Goal: Information Seeking & Learning: Check status

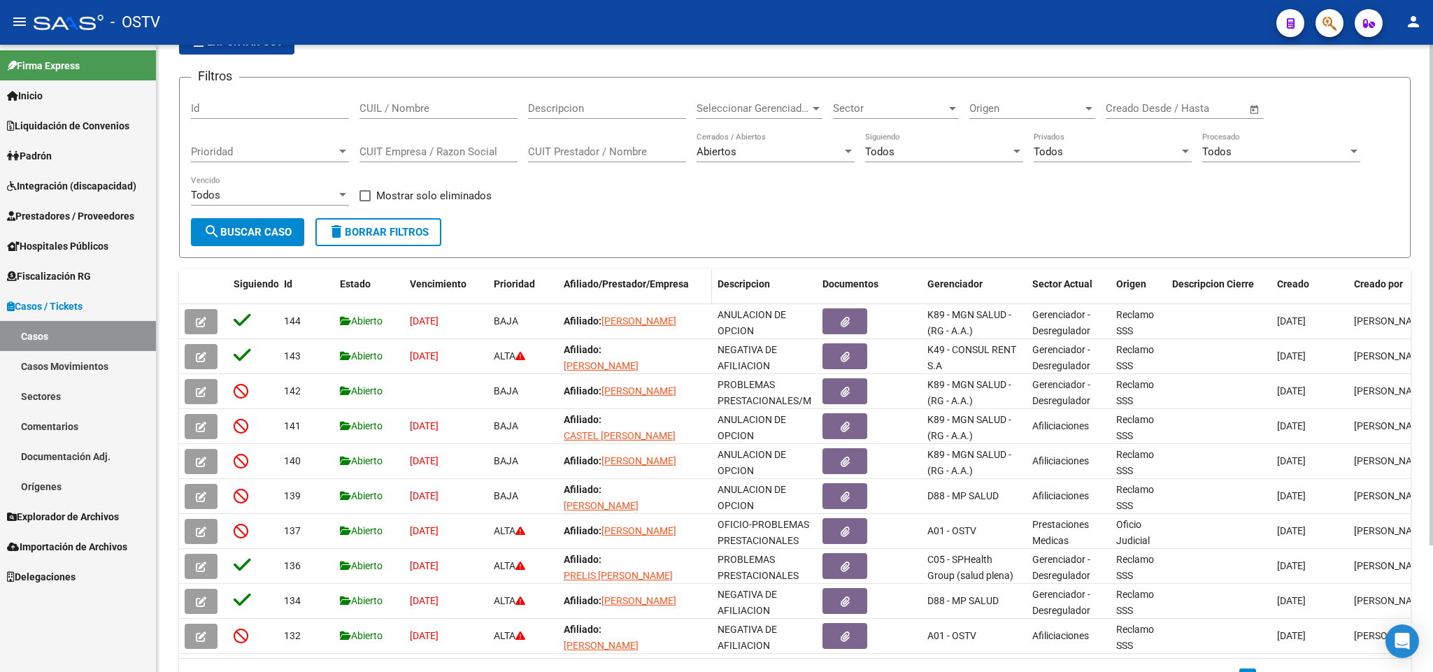
scroll to position [105, 0]
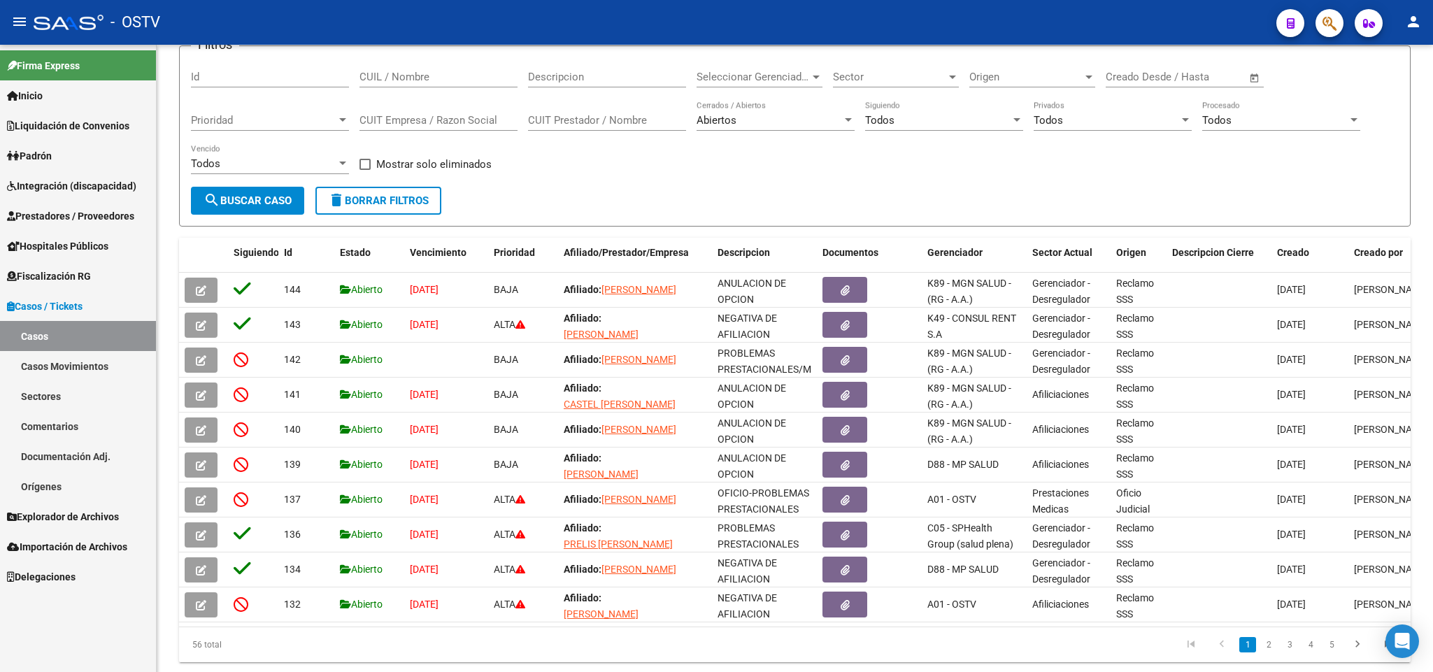
click at [113, 519] on span "Explorador de Archivos" at bounding box center [63, 516] width 112 height 15
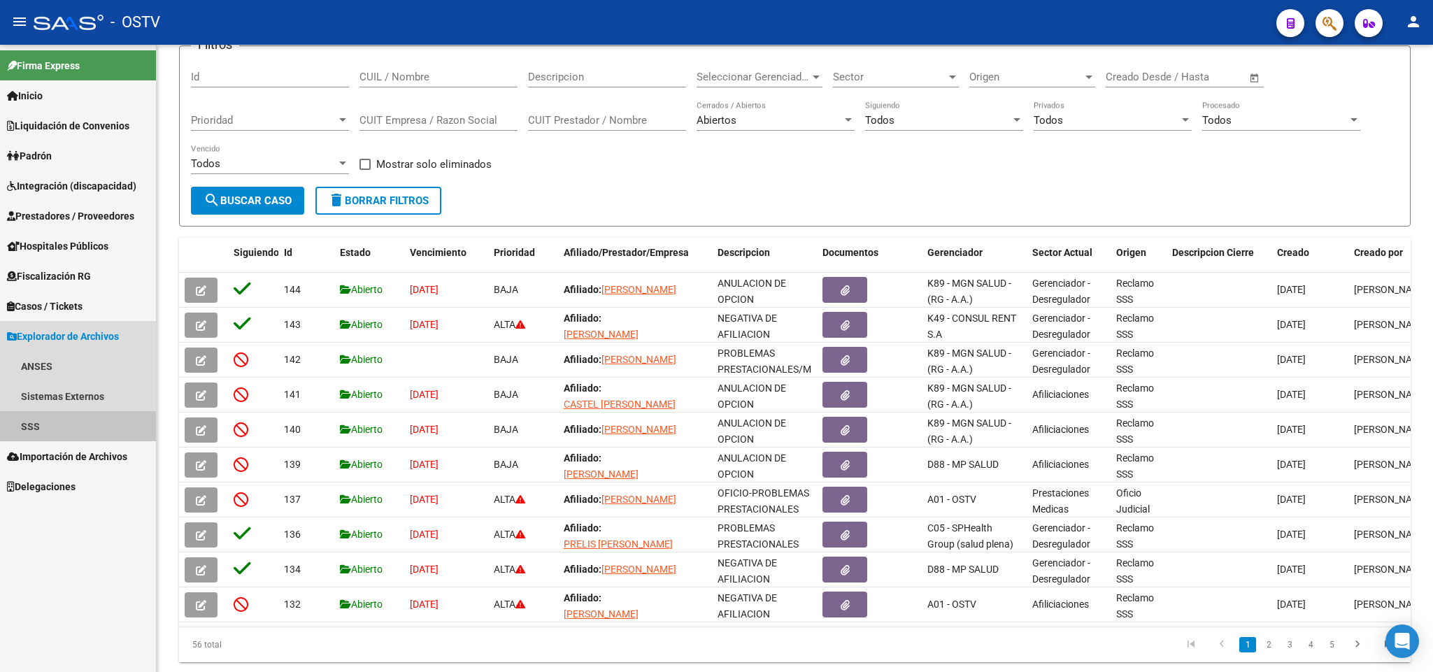
click at [69, 438] on link "SSS" at bounding box center [78, 426] width 156 height 30
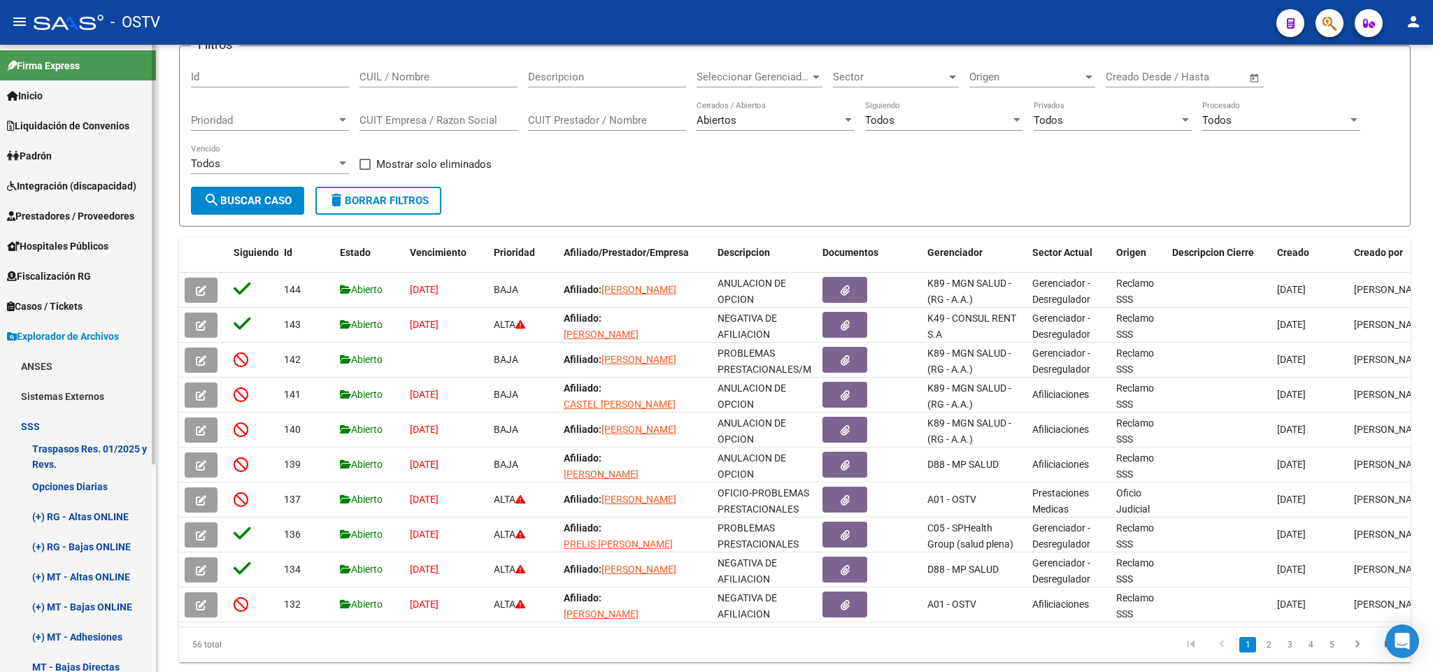
click at [90, 496] on link "Opciones Diarias" at bounding box center [78, 486] width 156 height 30
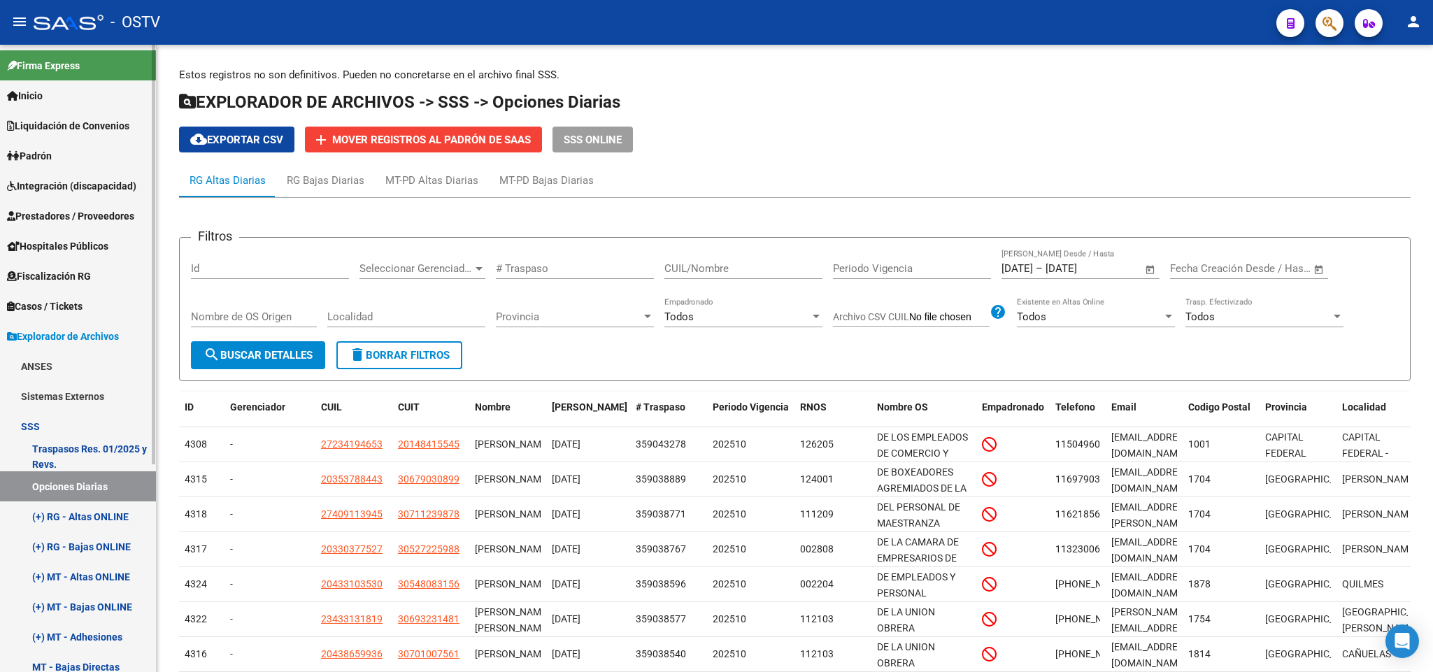
click at [72, 148] on link "Padrón" at bounding box center [78, 156] width 156 height 30
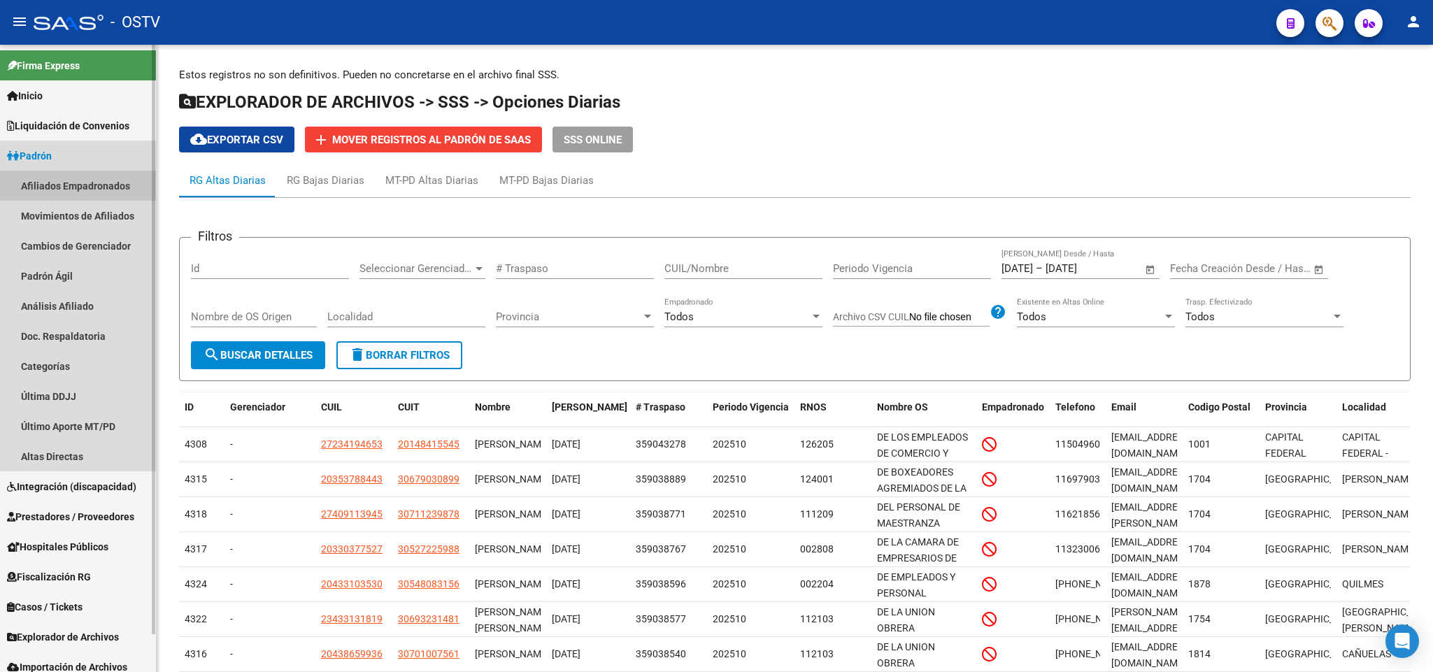
click at [80, 178] on link "Afiliados Empadronados" at bounding box center [78, 186] width 156 height 30
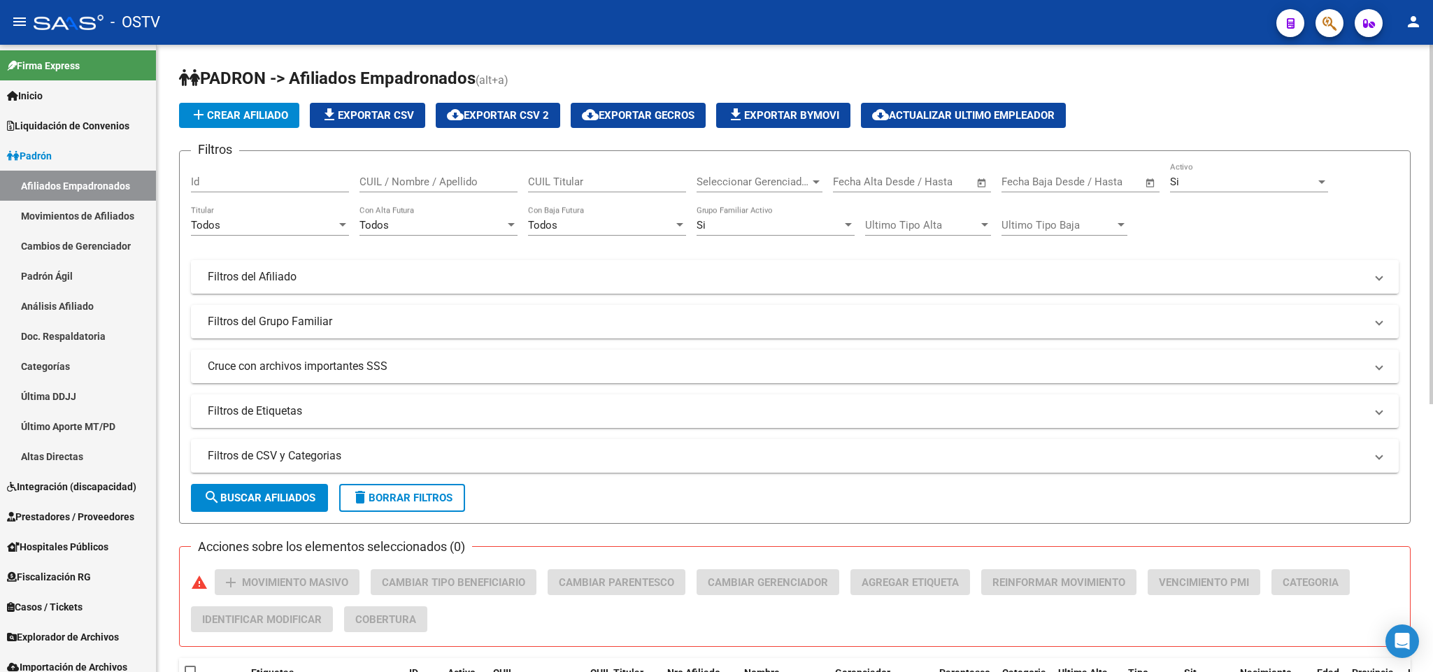
click at [438, 283] on mat-panel-title "Filtros del Afiliado" at bounding box center [786, 276] width 1157 height 15
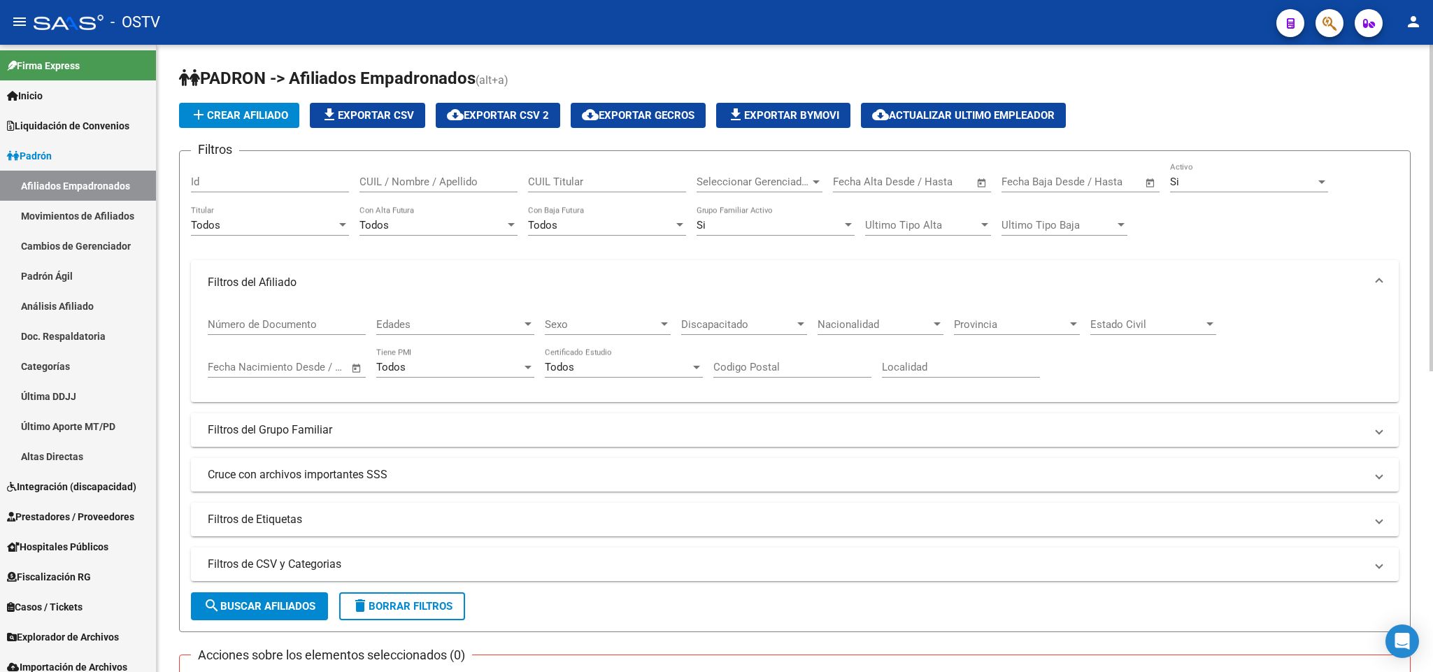
click at [386, 438] on mat-panel-title "Filtros del Grupo Familiar" at bounding box center [786, 429] width 1157 height 15
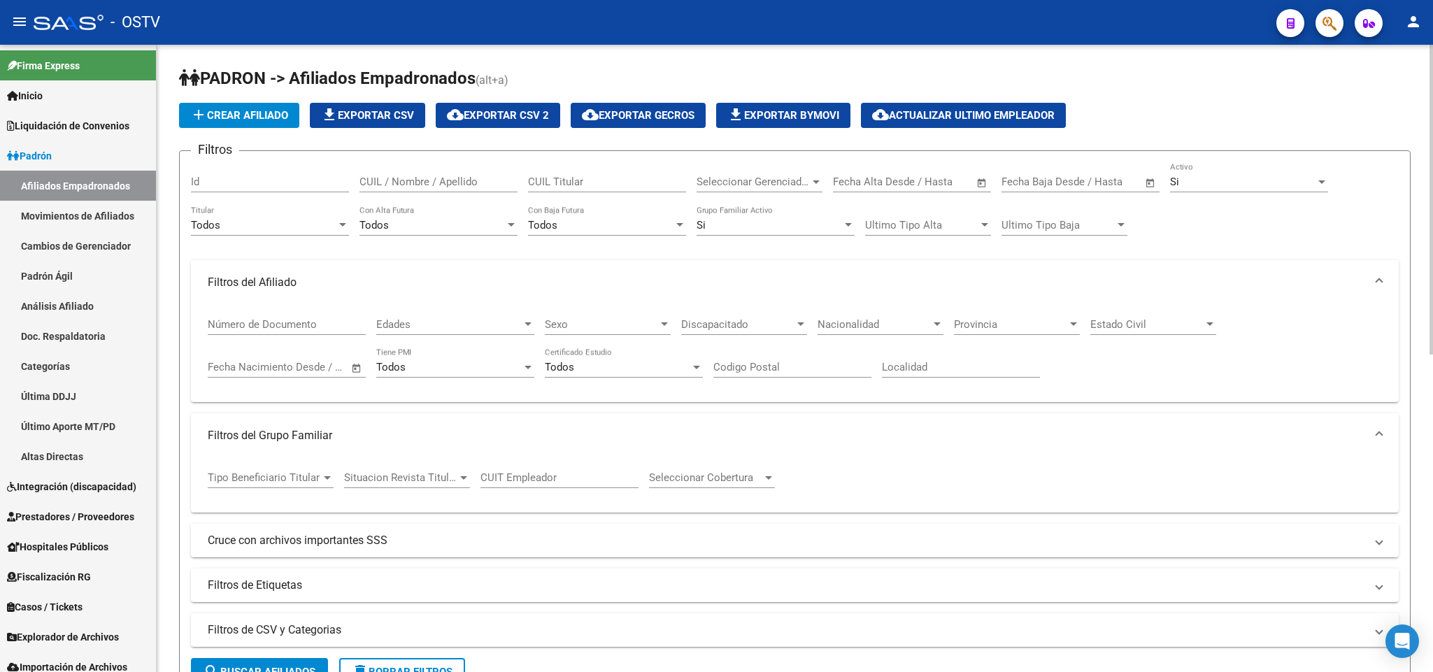
scroll to position [105, 0]
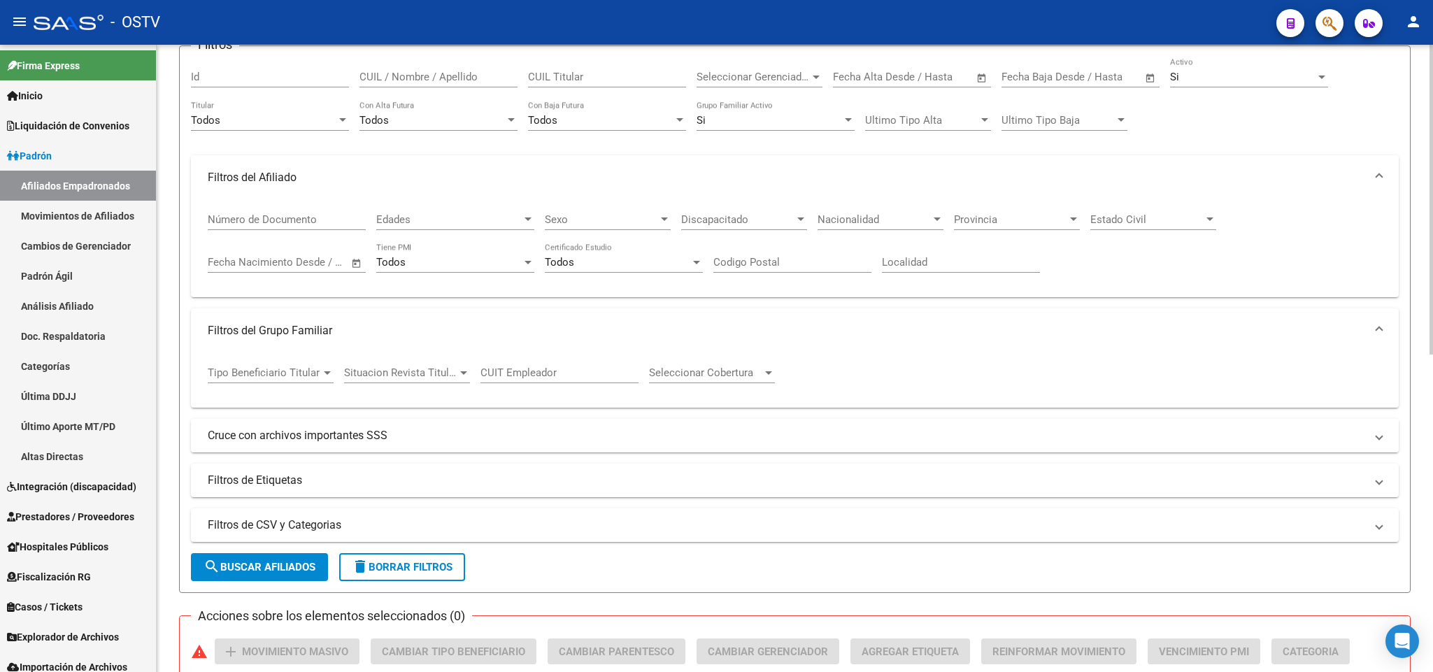
click at [385, 438] on mat-panel-title "Cruce con archivos importantes SSS" at bounding box center [786, 435] width 1157 height 15
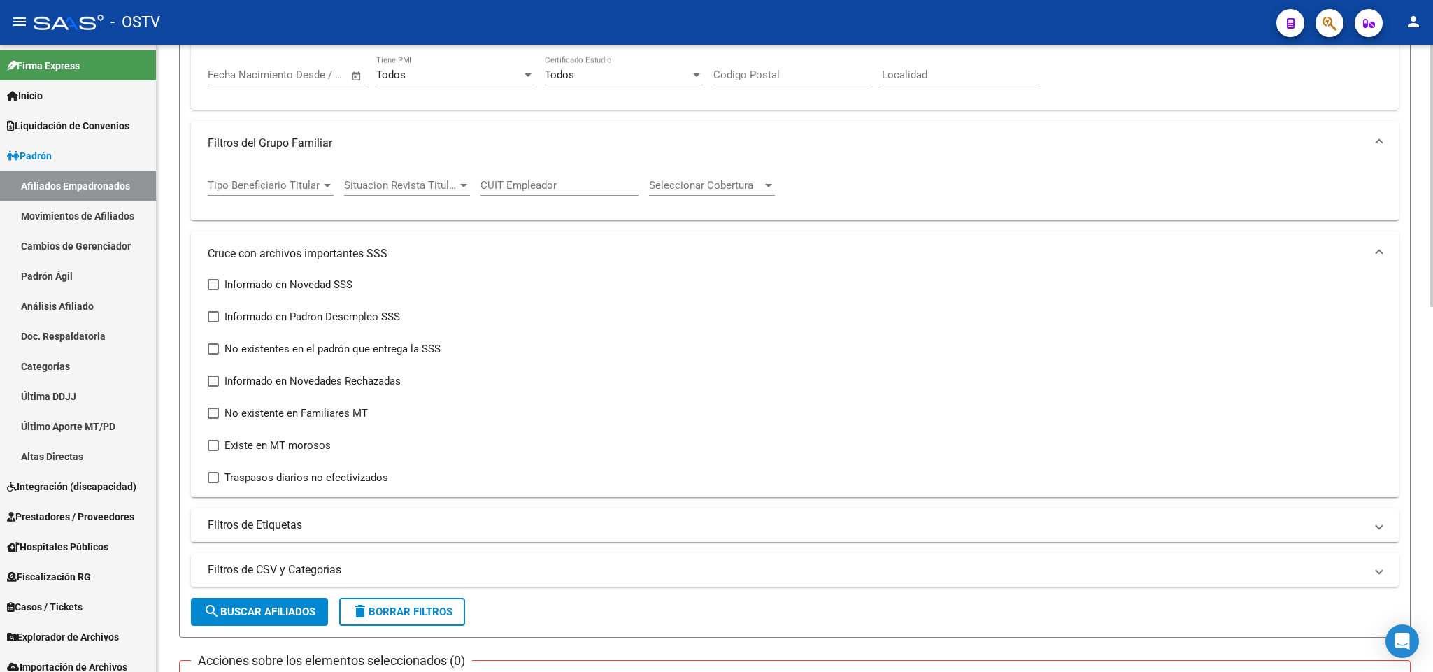
scroll to position [524, 0]
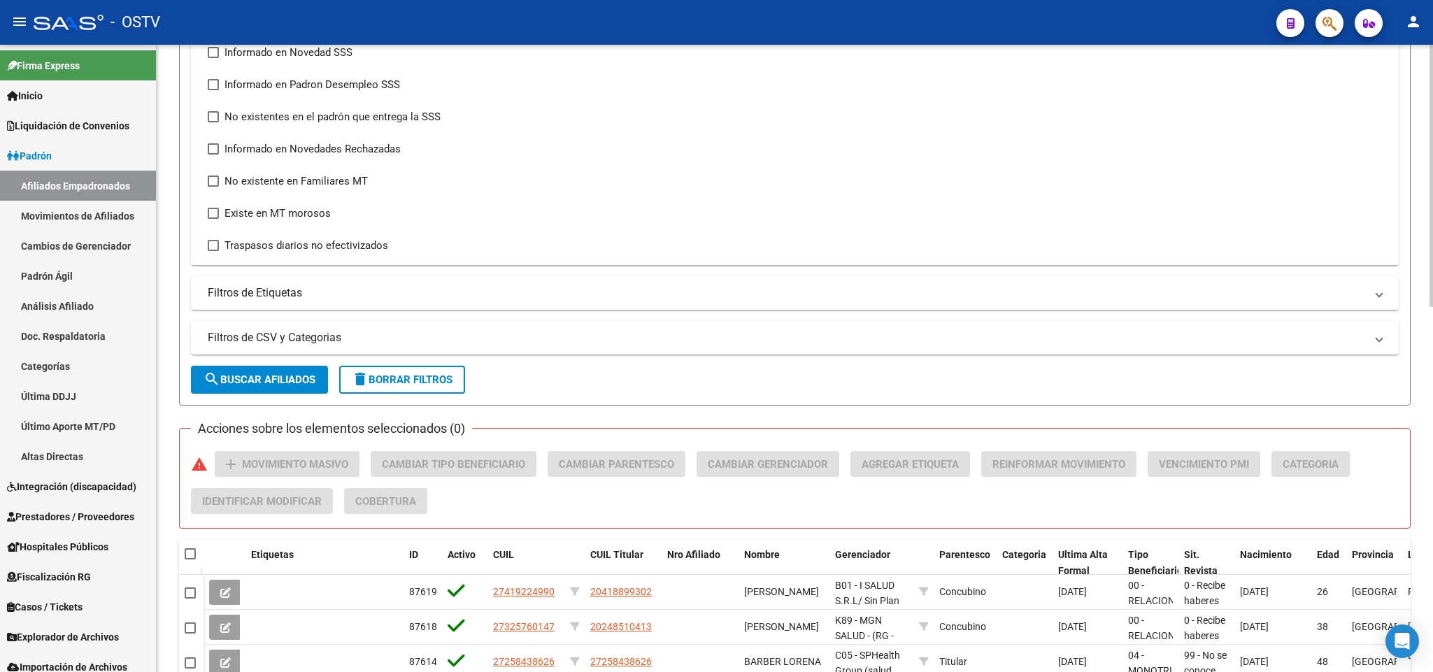
click at [380, 308] on mat-expansion-panel-header "Filtros de Etiquetas" at bounding box center [794, 293] width 1207 height 34
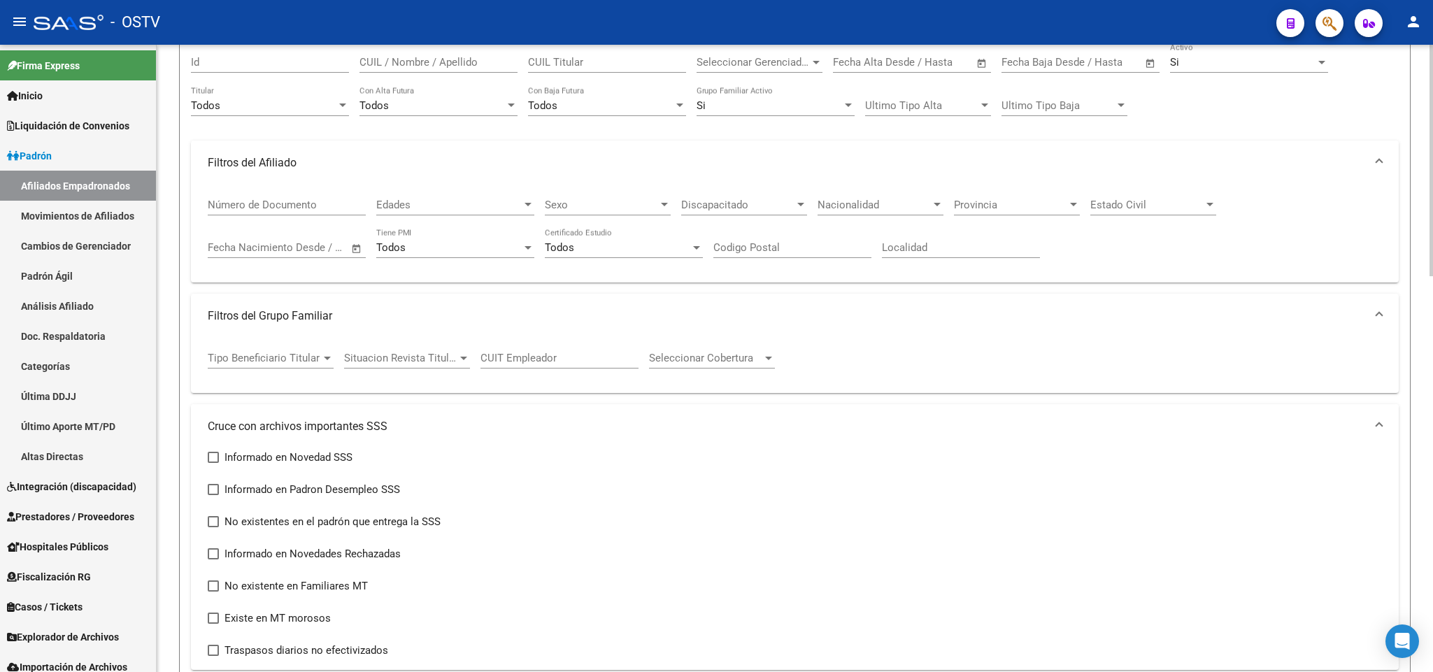
scroll to position [0, 0]
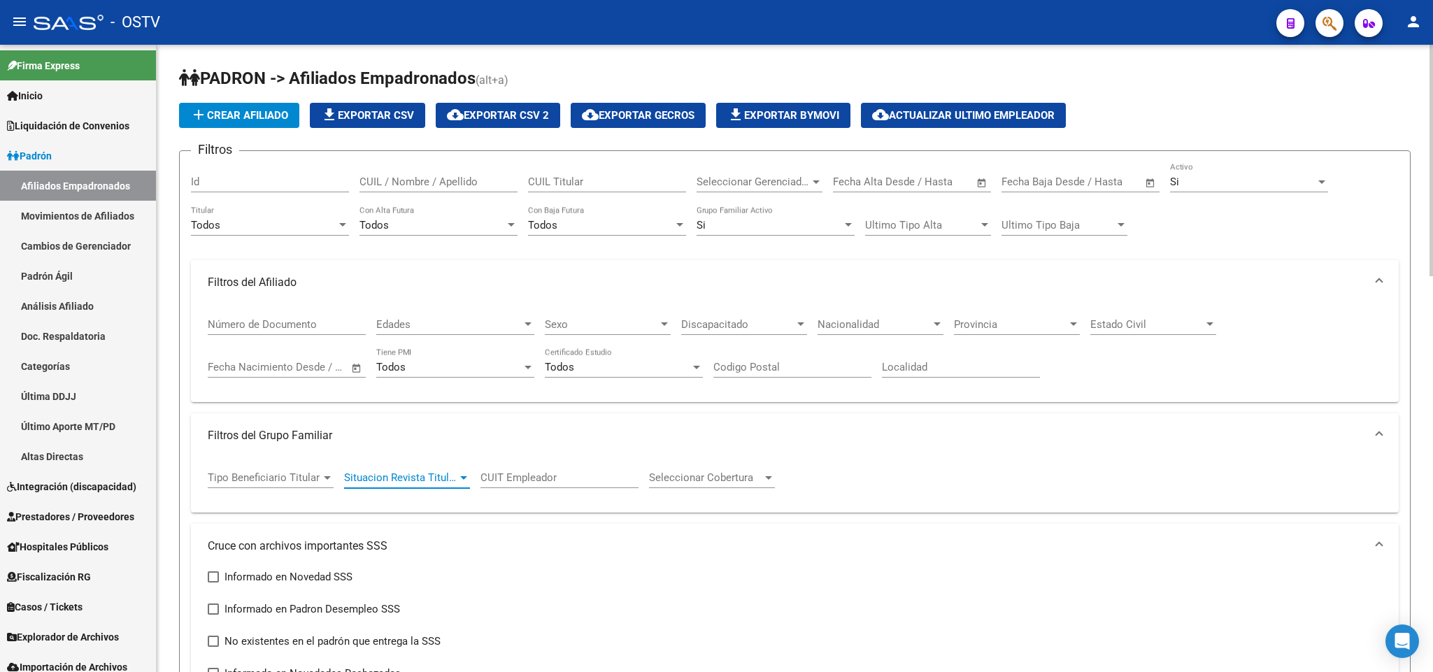
click at [451, 477] on span "Situacion Revista Titular" at bounding box center [400, 477] width 113 height 13
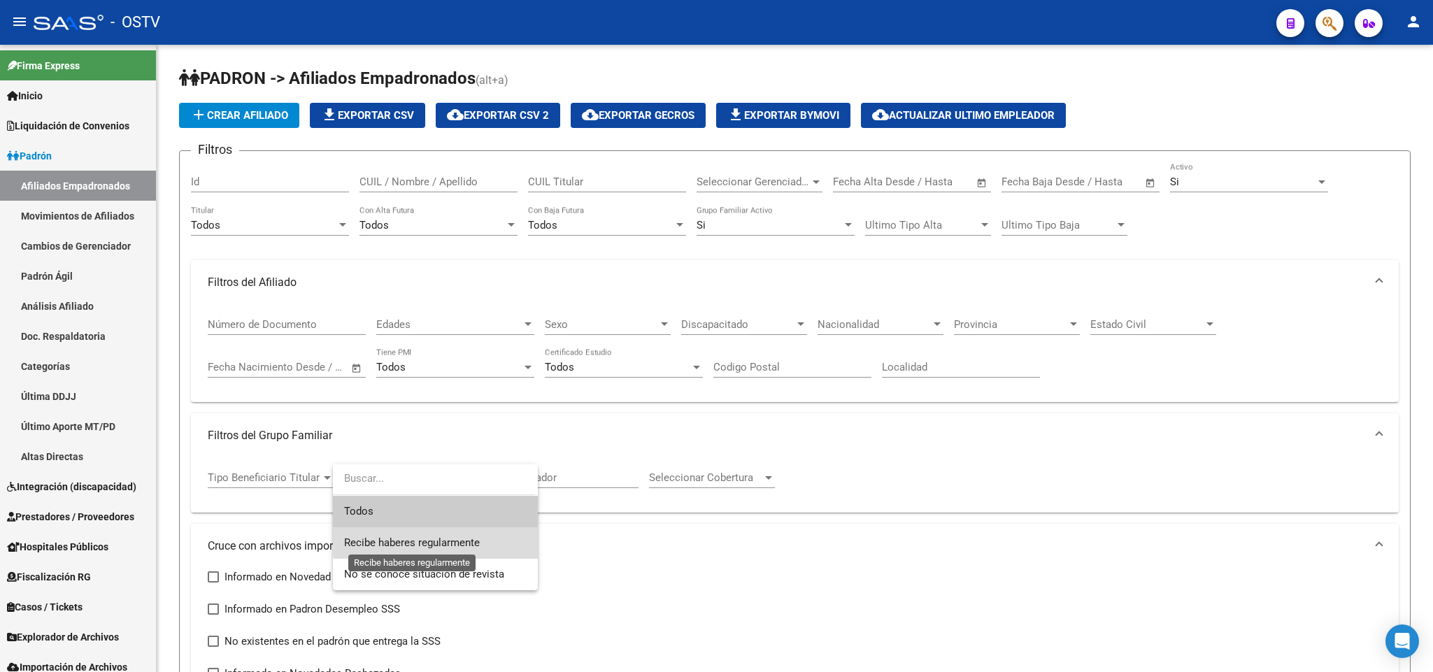
click at [451, 542] on span "Recibe haberes regularmente" at bounding box center [412, 542] width 136 height 13
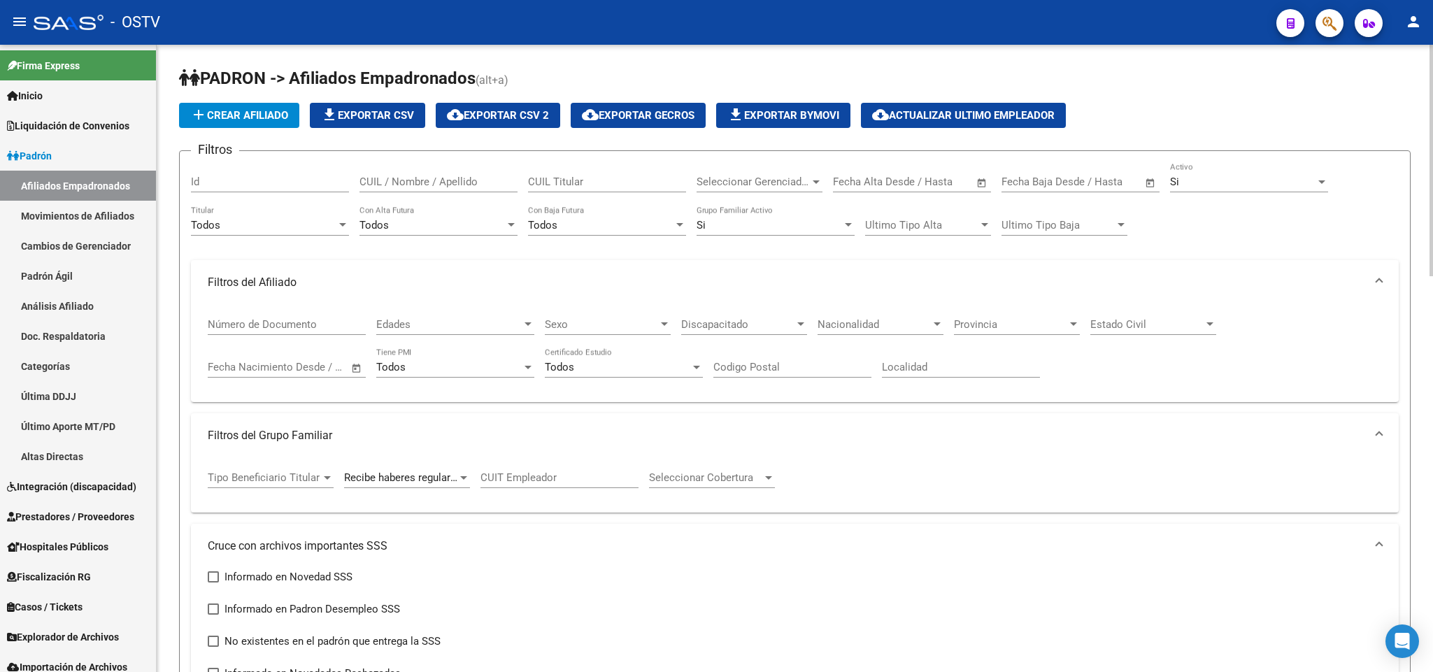
click at [201, 484] on div "Tipo Beneficiario Titular Tipo Beneficiario Titular Recibe haberes regularmente…" at bounding box center [794, 485] width 1207 height 55
click at [221, 481] on span "Tipo Beneficiario Titular" at bounding box center [264, 477] width 113 height 13
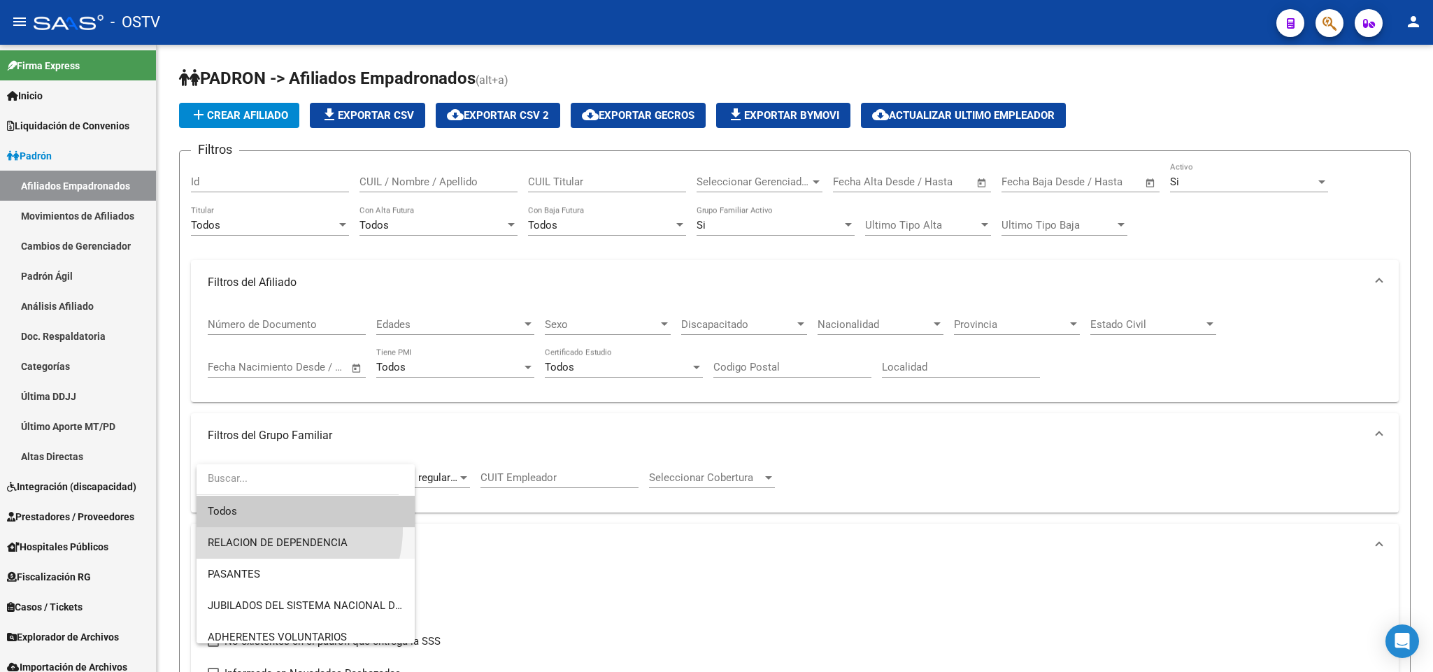
click at [269, 529] on span "RELACION DE DEPENDENCIA" at bounding box center [306, 542] width 196 height 31
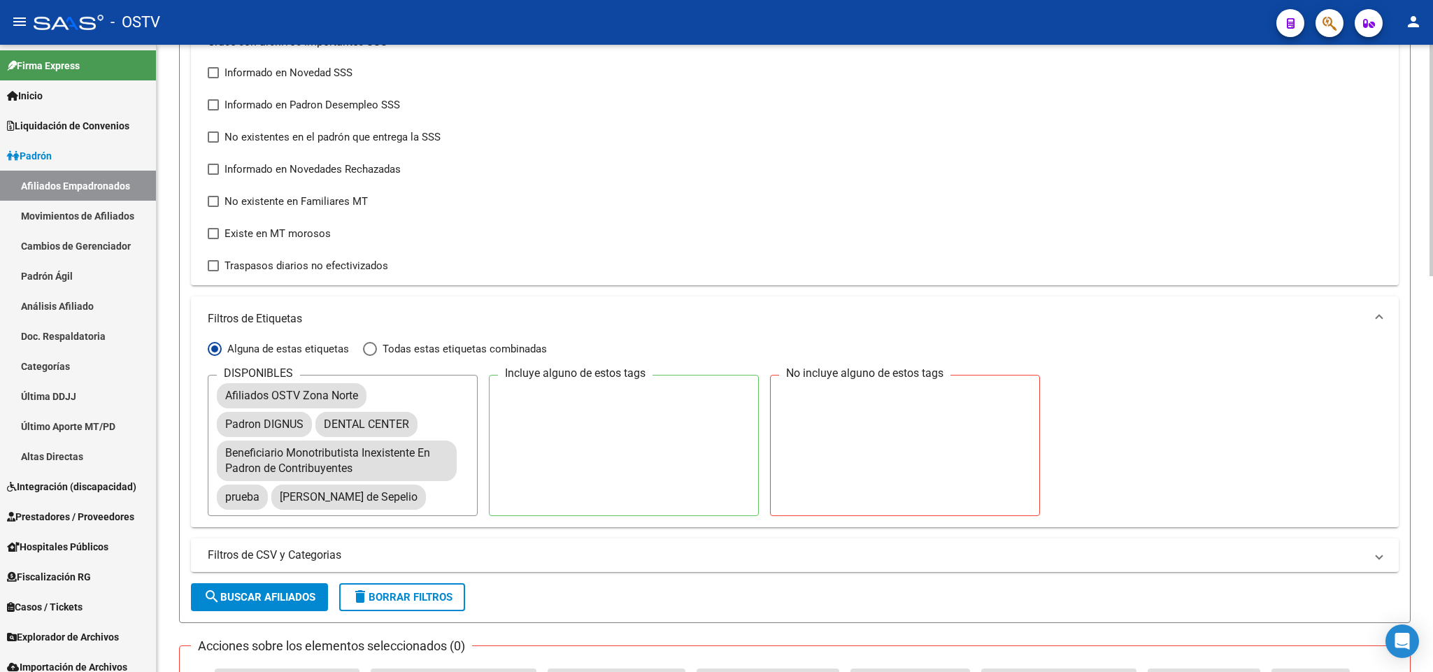
scroll to position [629, 0]
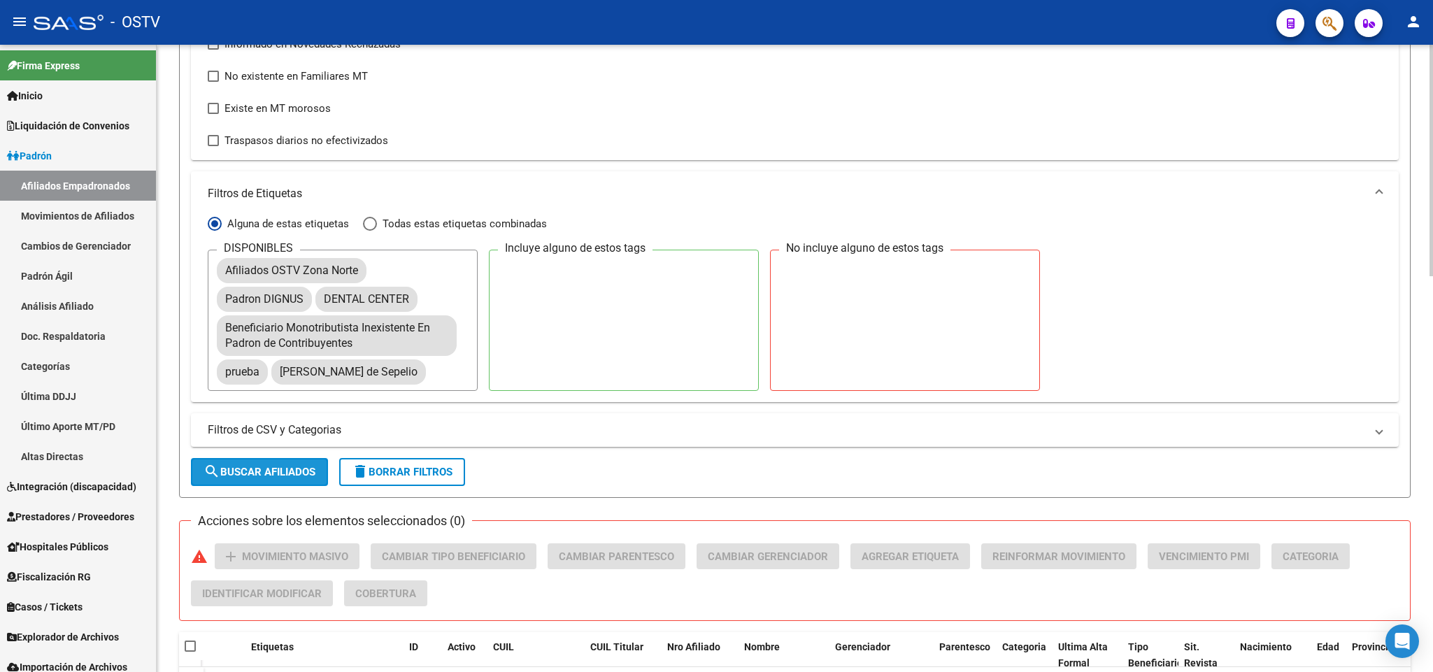
click at [260, 475] on span "search Buscar Afiliados" at bounding box center [259, 472] width 112 height 13
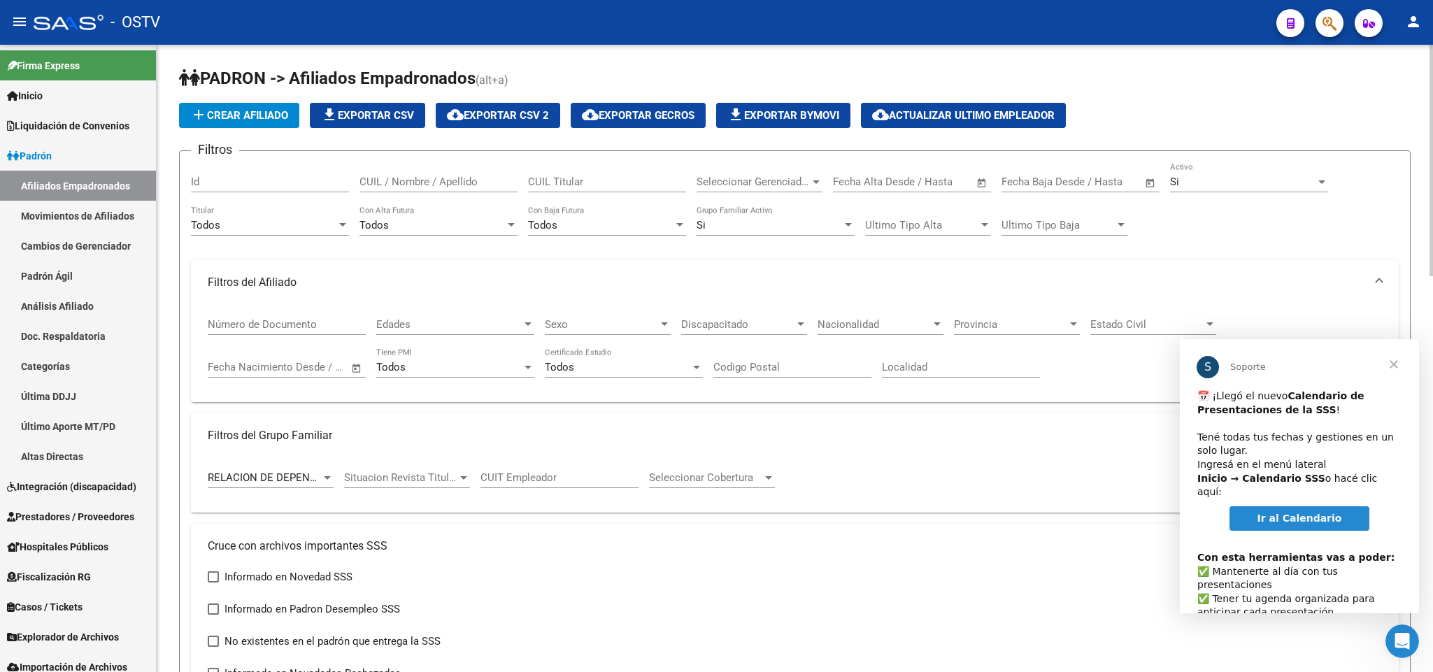
scroll to position [0, 0]
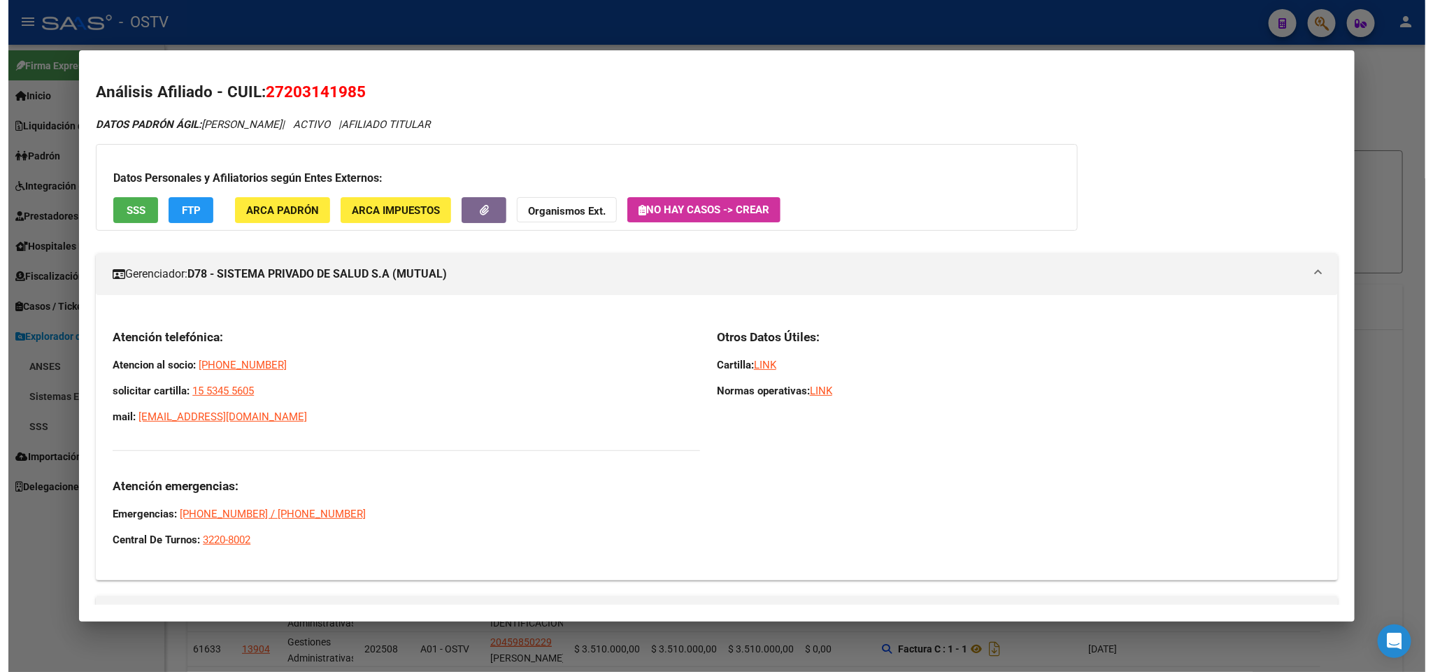
scroll to position [1, 0]
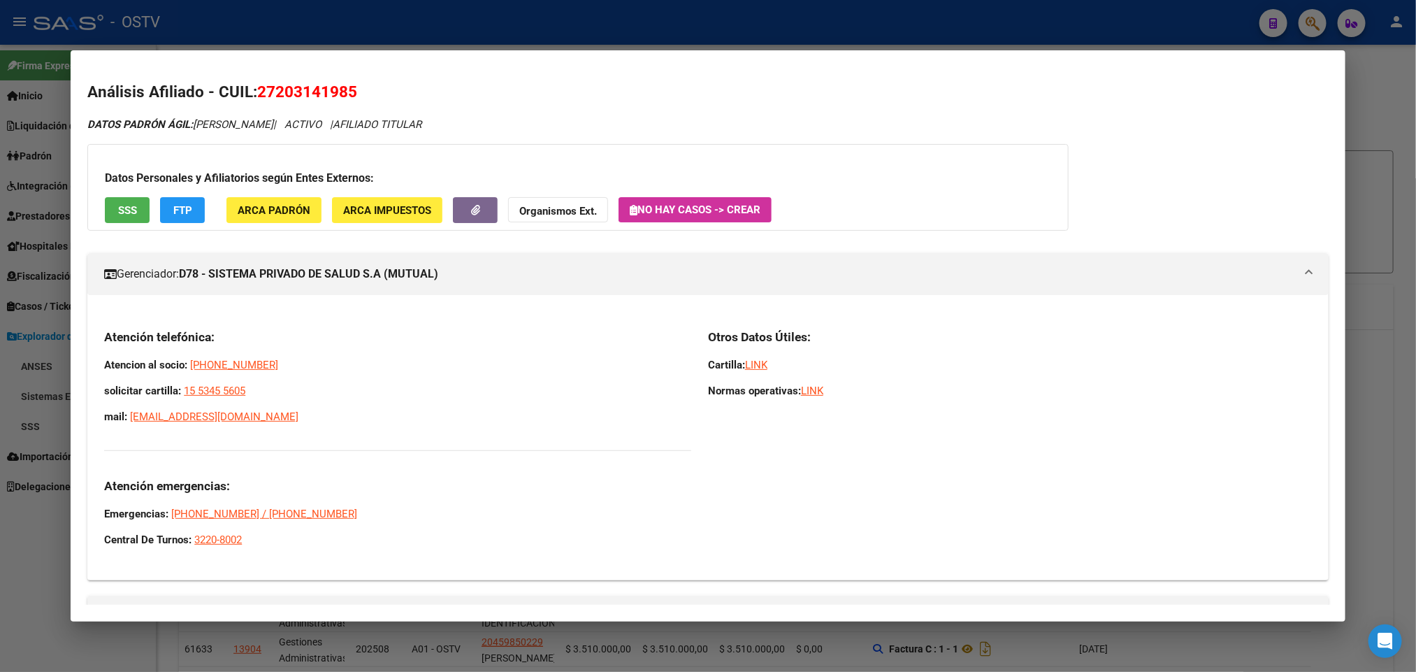
click at [375, 25] on div at bounding box center [708, 336] width 1416 height 672
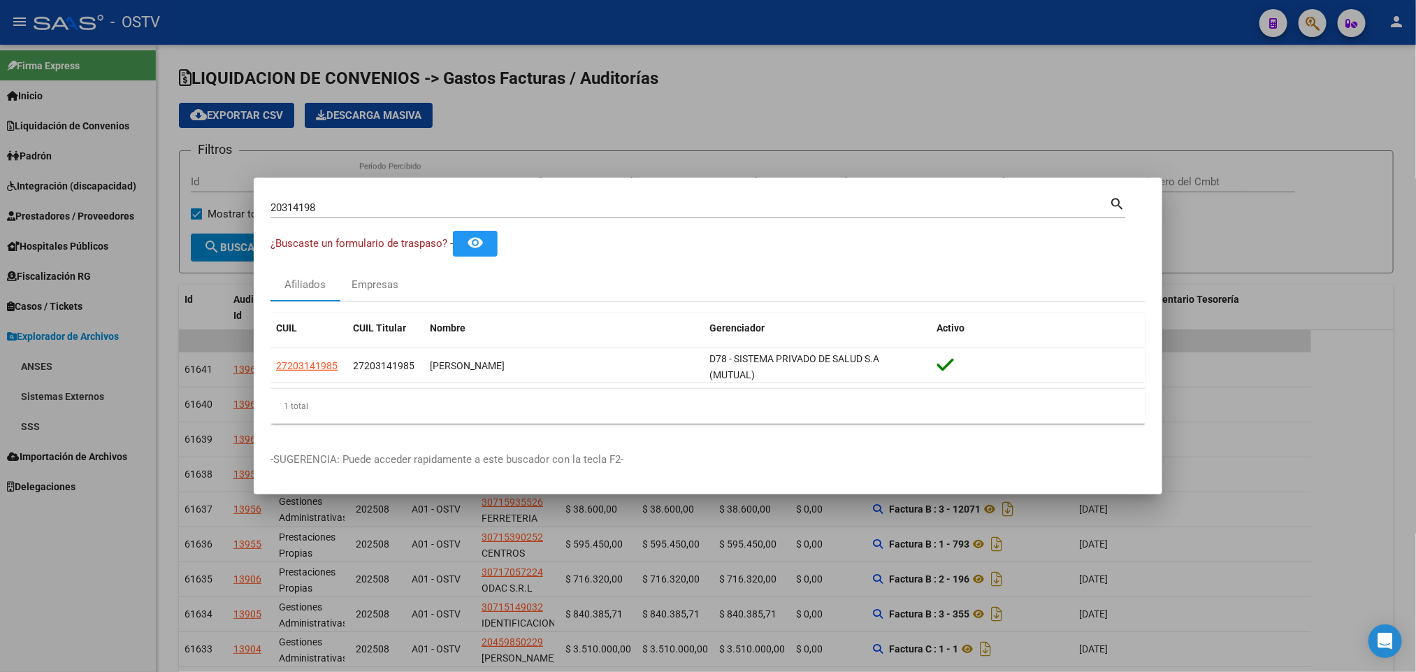
click at [88, 282] on div at bounding box center [708, 336] width 1416 height 672
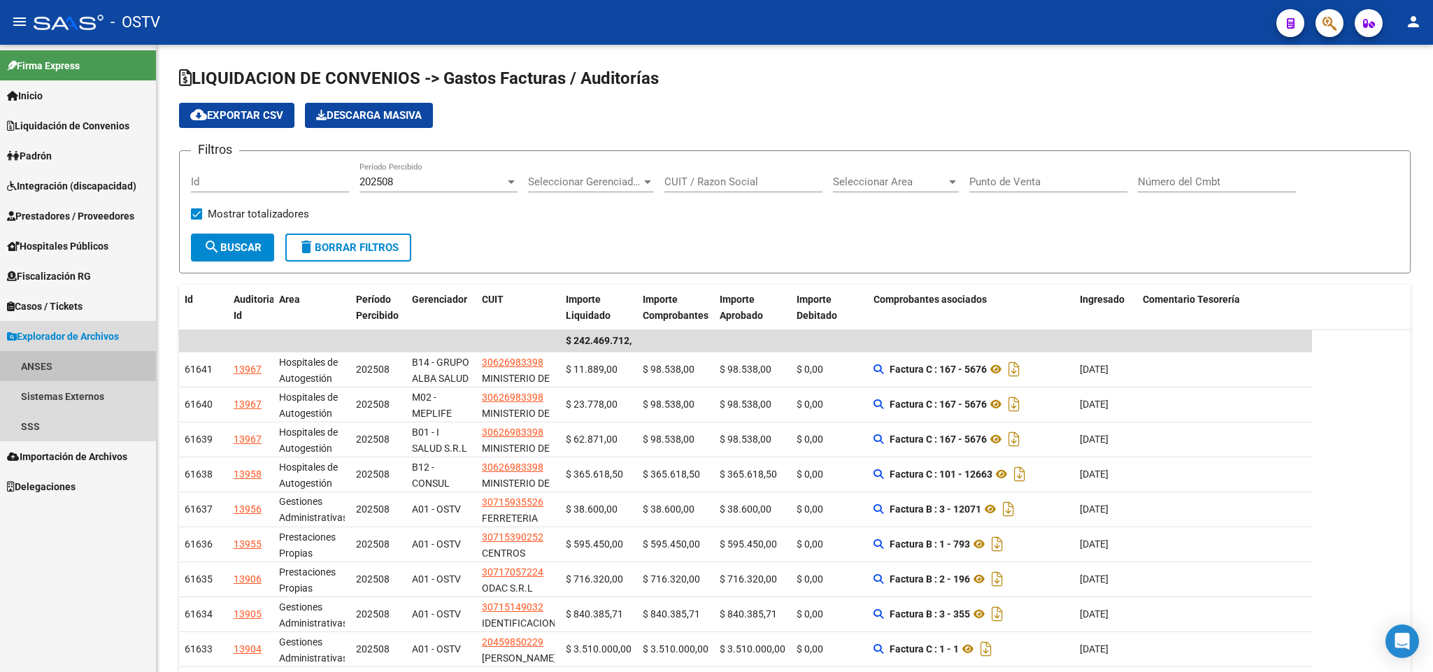
click at [87, 361] on link "ANSES" at bounding box center [78, 366] width 156 height 30
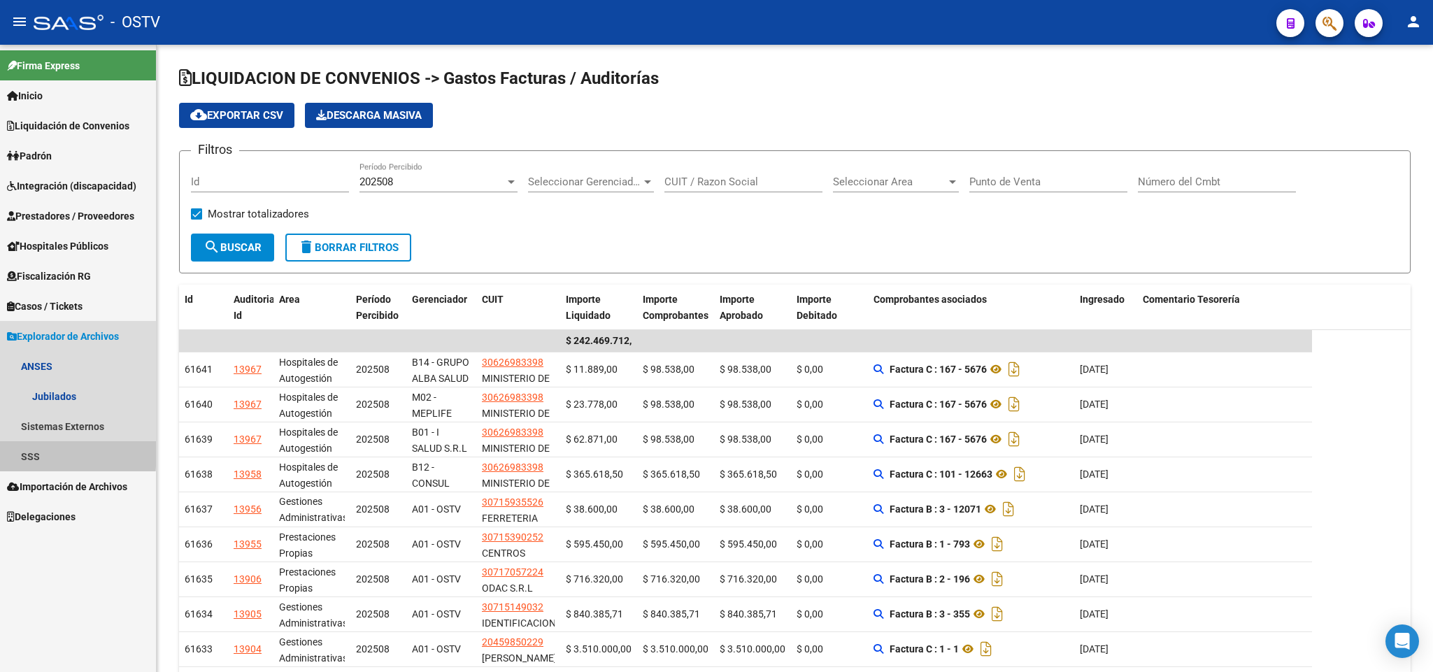
click at [24, 453] on link "SSS" at bounding box center [78, 456] width 156 height 30
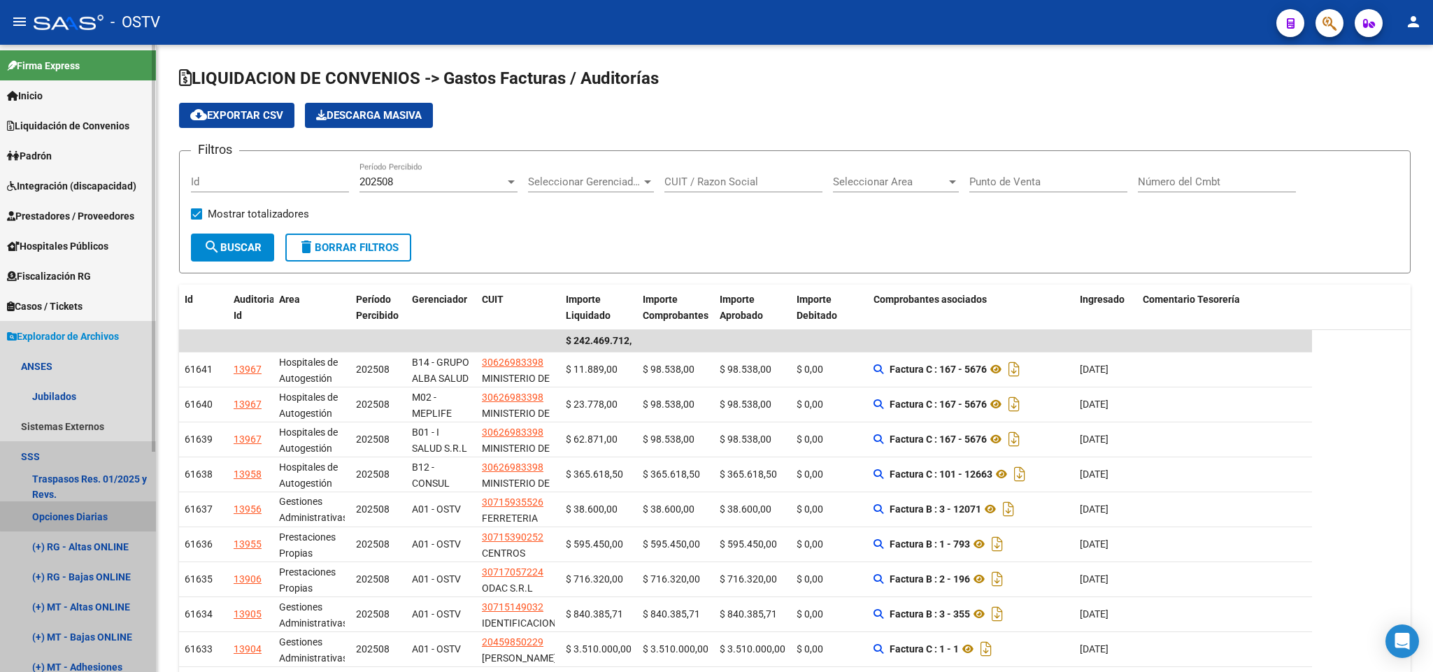
click at [86, 515] on link "Opciones Diarias" at bounding box center [78, 516] width 156 height 30
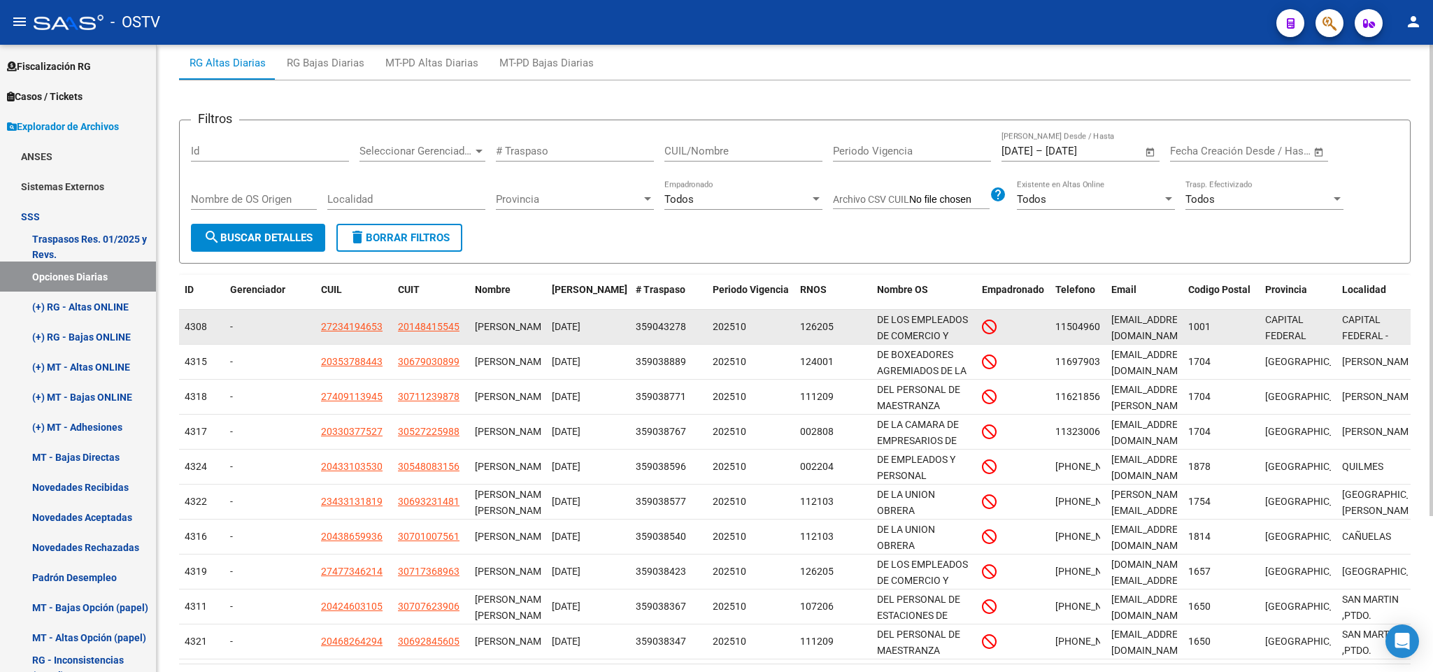
scroll to position [206, 0]
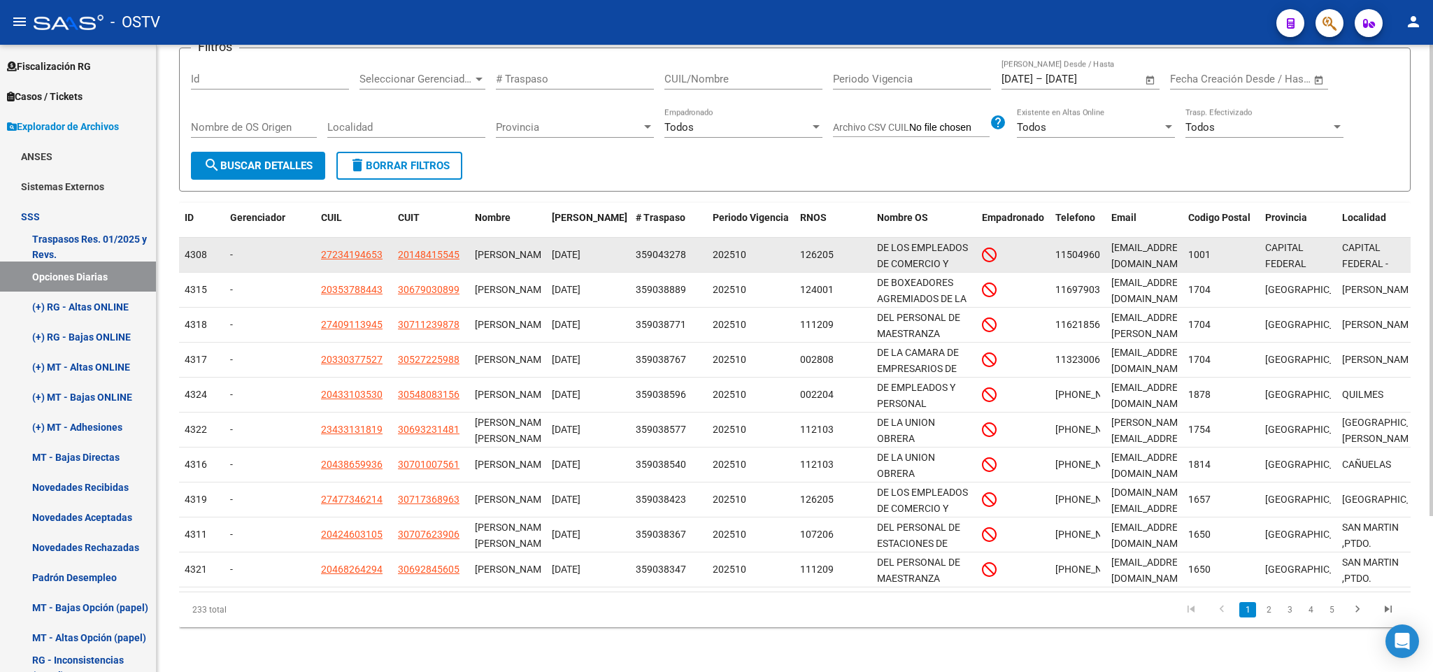
drag, startPoint x: 1144, startPoint y: 246, endPoint x: 1143, endPoint y: 238, distance: 8.4
click at [1143, 245] on div "[EMAIL_ADDRESS][DOMAIN_NAME]" at bounding box center [1144, 254] width 66 height 29
click at [1144, 242] on span "[EMAIL_ADDRESS][DOMAIN_NAME]" at bounding box center [1151, 255] width 80 height 27
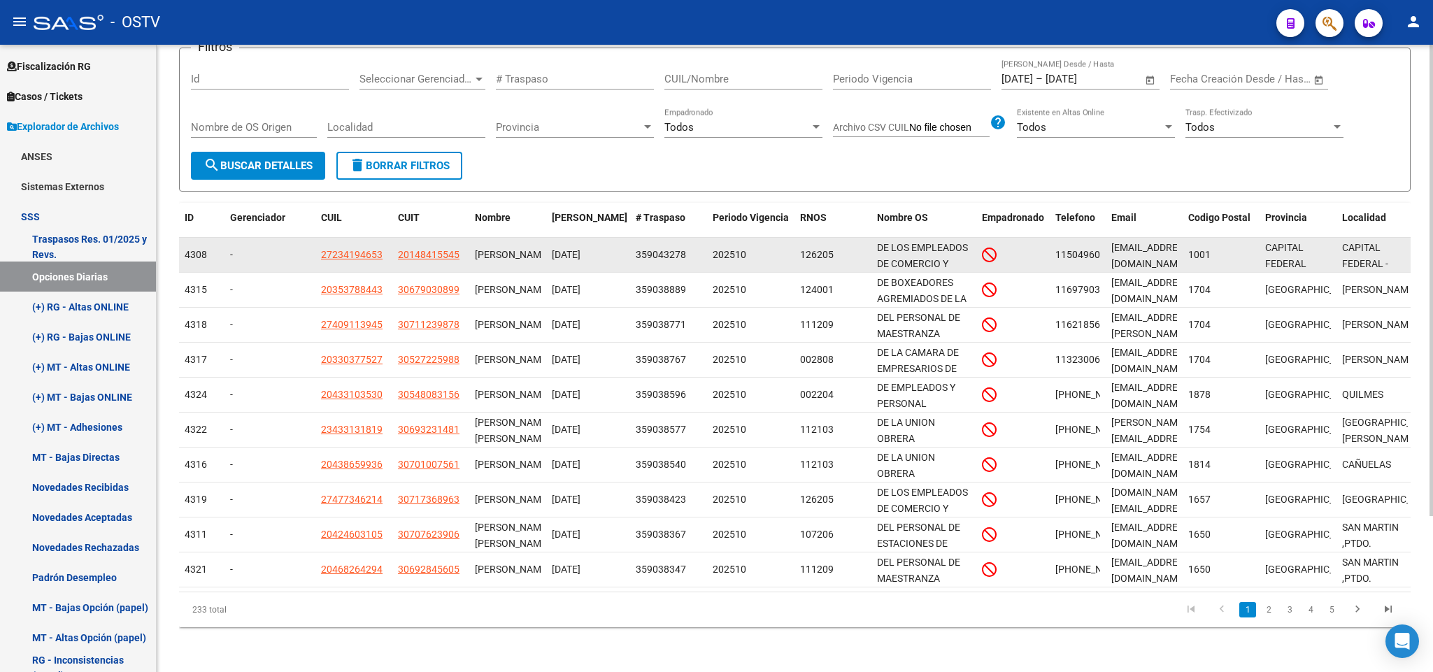
click at [1144, 242] on span "[EMAIL_ADDRESS][DOMAIN_NAME]" at bounding box center [1151, 255] width 80 height 27
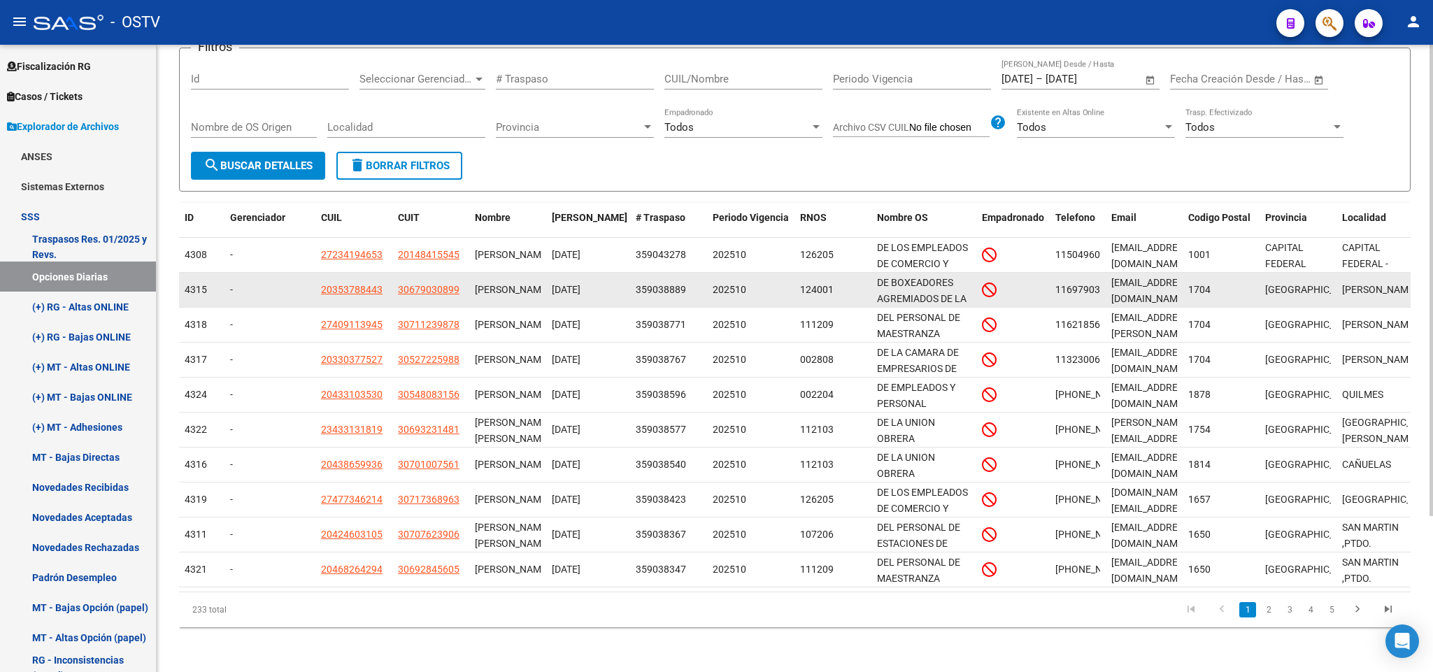
drag, startPoint x: 1144, startPoint y: 237, endPoint x: 1156, endPoint y: 271, distance: 35.6
click at [1156, 275] on div "[EMAIL_ADDRESS][DOMAIN_NAME]" at bounding box center [1144, 289] width 66 height 29
click at [1156, 277] on span "[EMAIL_ADDRESS][DOMAIN_NAME]" at bounding box center [1151, 290] width 80 height 27
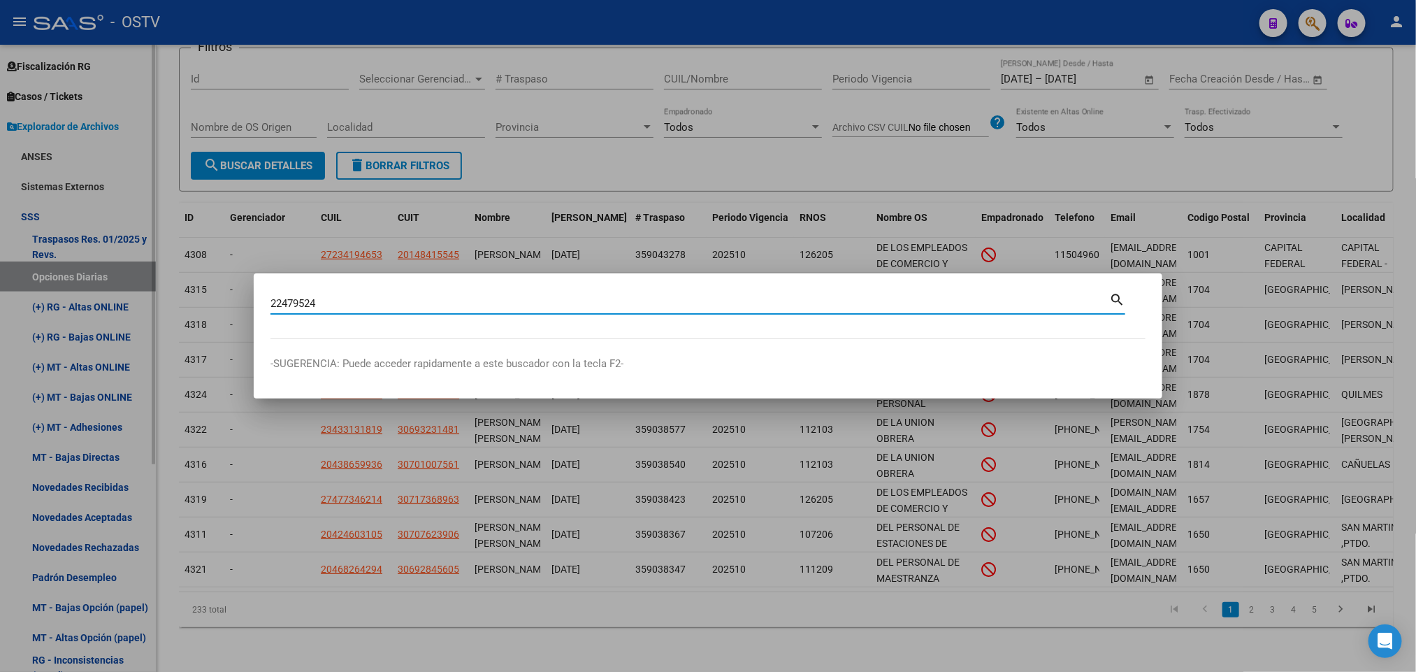
type input "22479524"
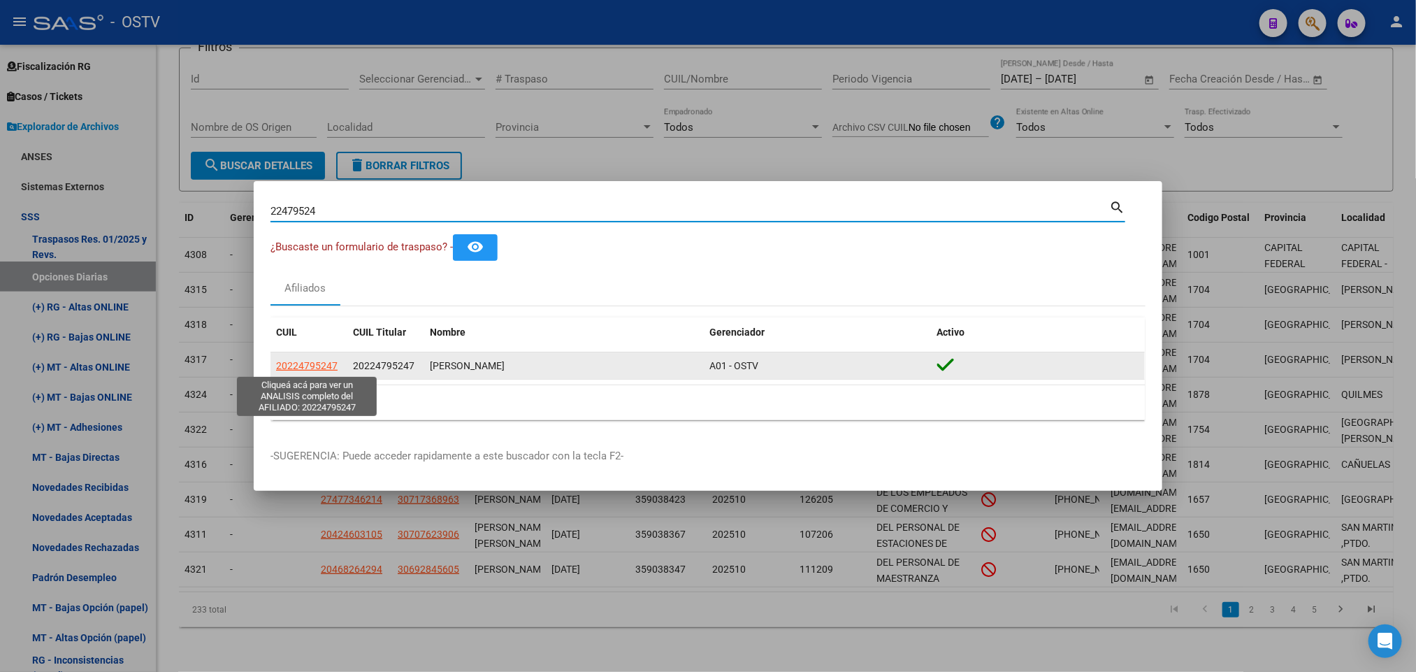
click at [315, 369] on span "20224795247" at bounding box center [307, 365] width 62 height 11
type textarea "20224795247"
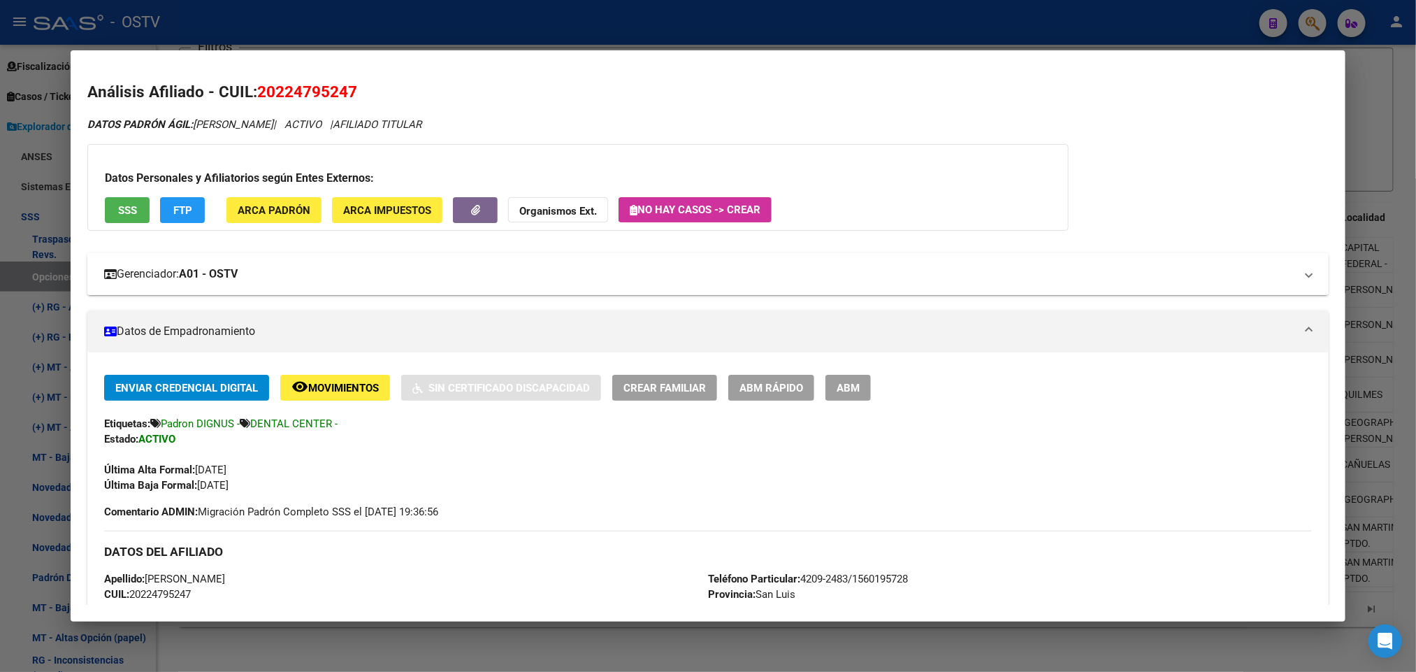
click at [269, 288] on mat-expansion-panel-header "Gerenciador: A01 - OSTV" at bounding box center [707, 274] width 1241 height 42
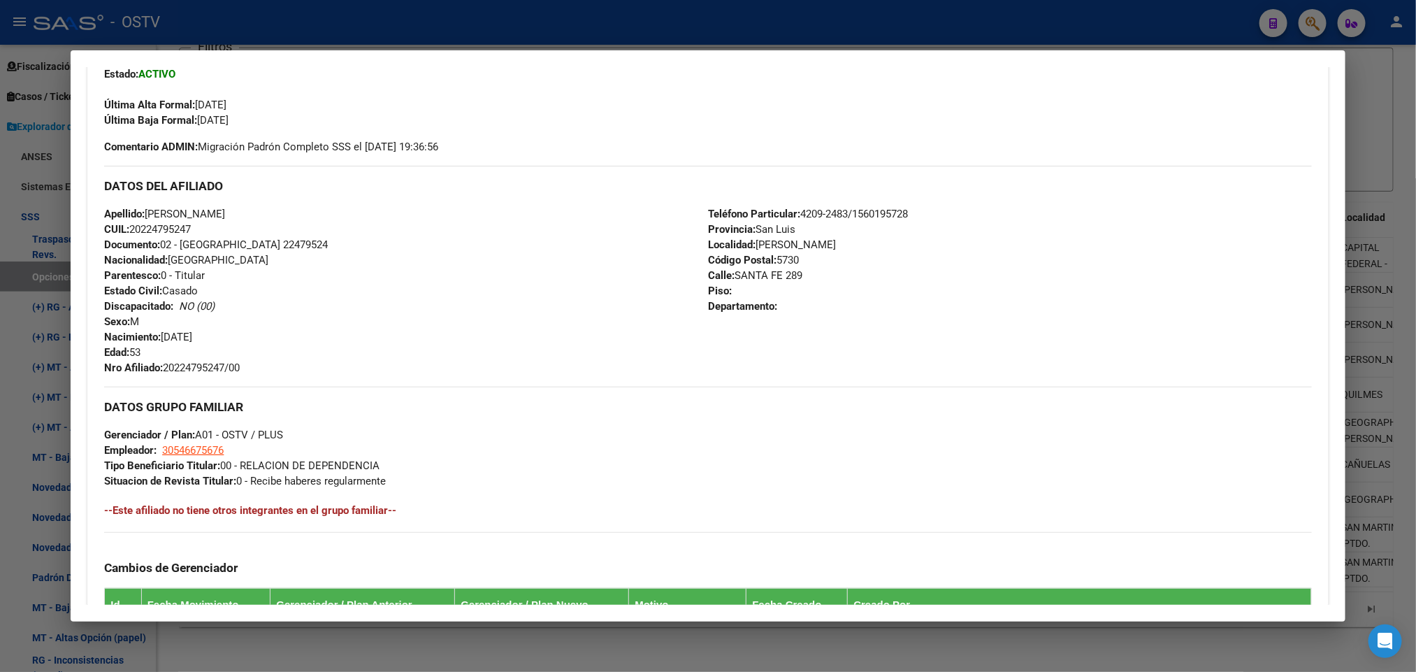
scroll to position [917, 0]
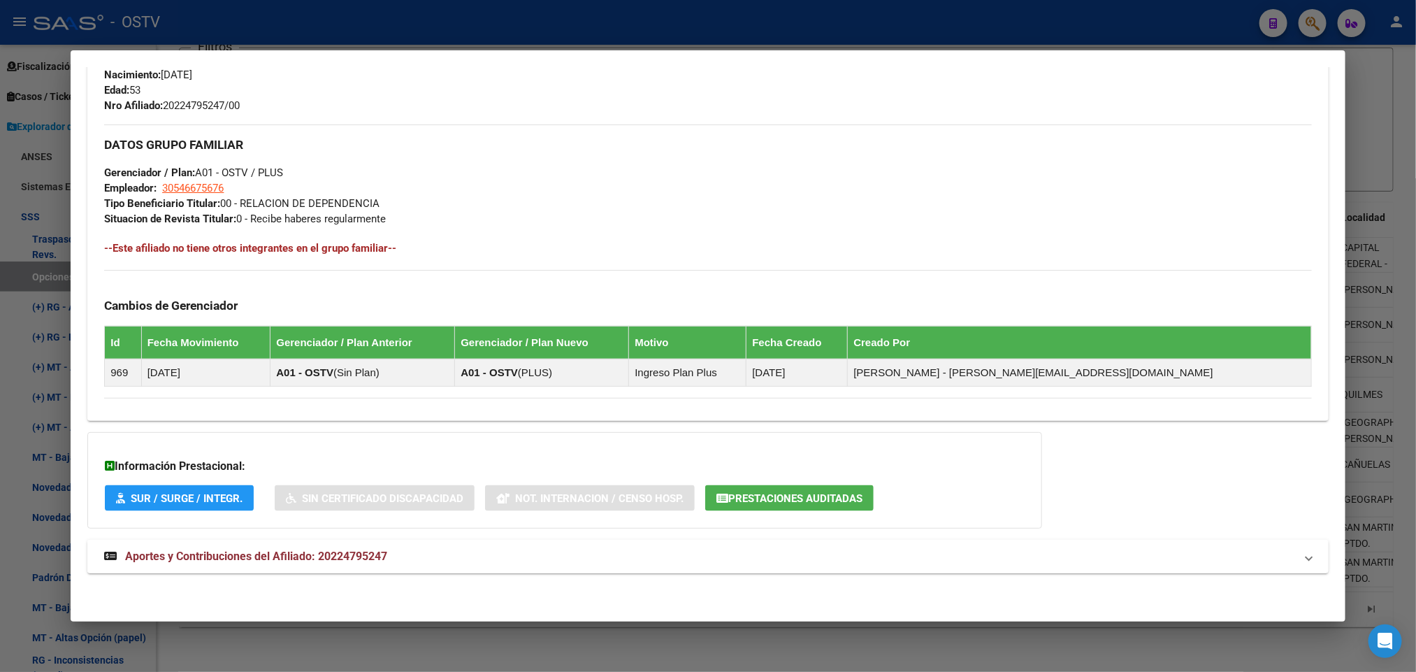
click at [515, 552] on mat-panel-title "Aportes y Contribuciones del Afiliado: 20224795247" at bounding box center [699, 556] width 1191 height 17
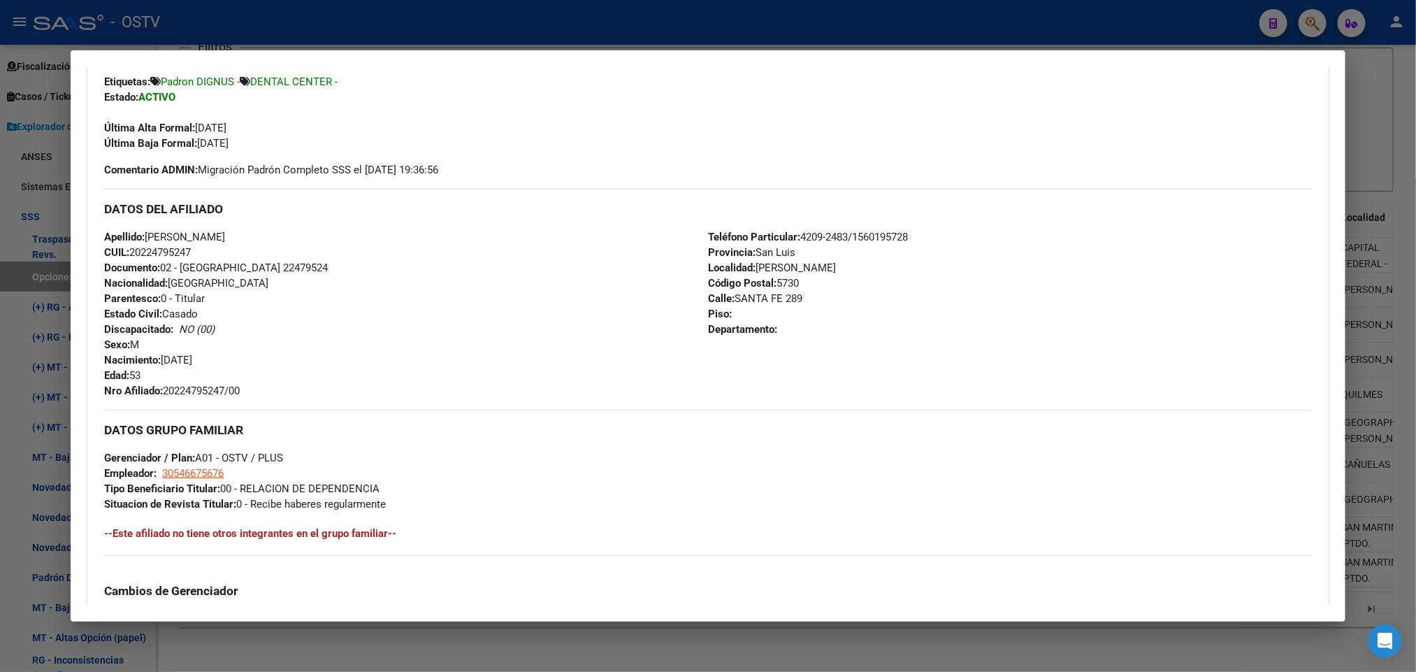
scroll to position [524, 0]
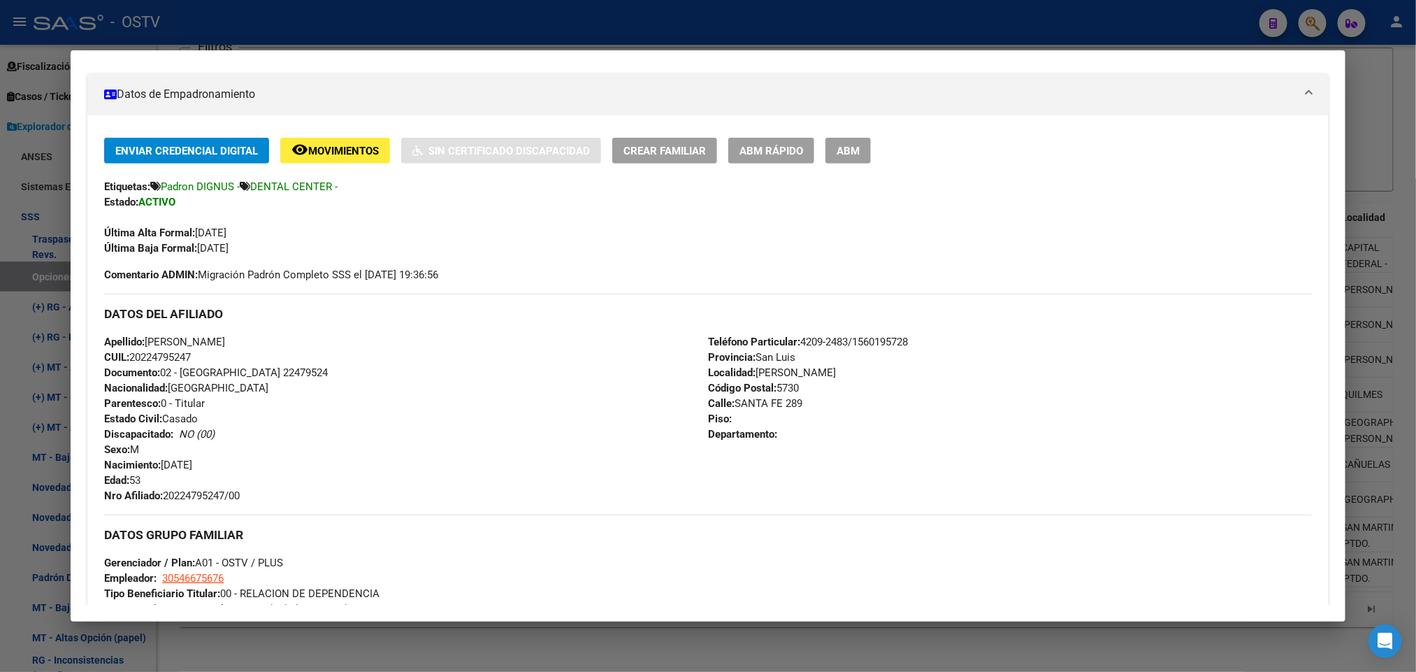
click at [343, 160] on button "remove_red_eye Movimientos" at bounding box center [335, 151] width 110 height 26
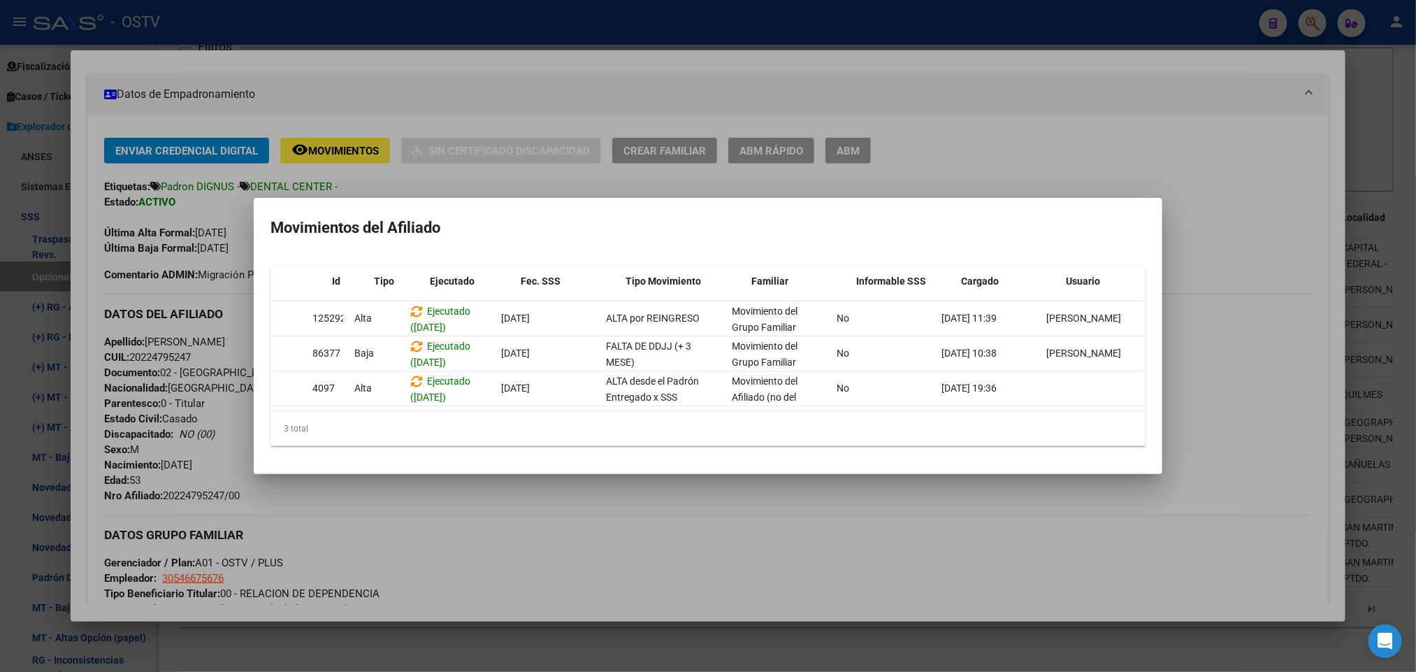
scroll to position [0, 0]
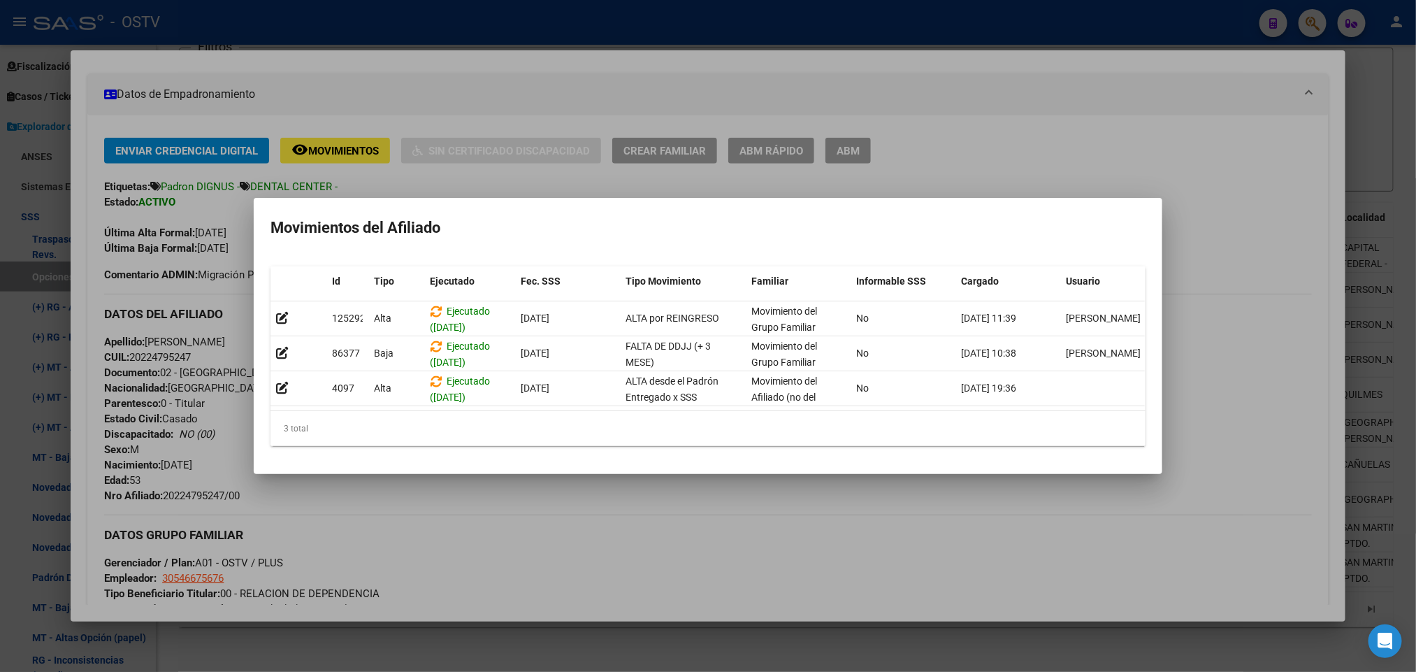
click at [197, 322] on div at bounding box center [708, 336] width 1416 height 672
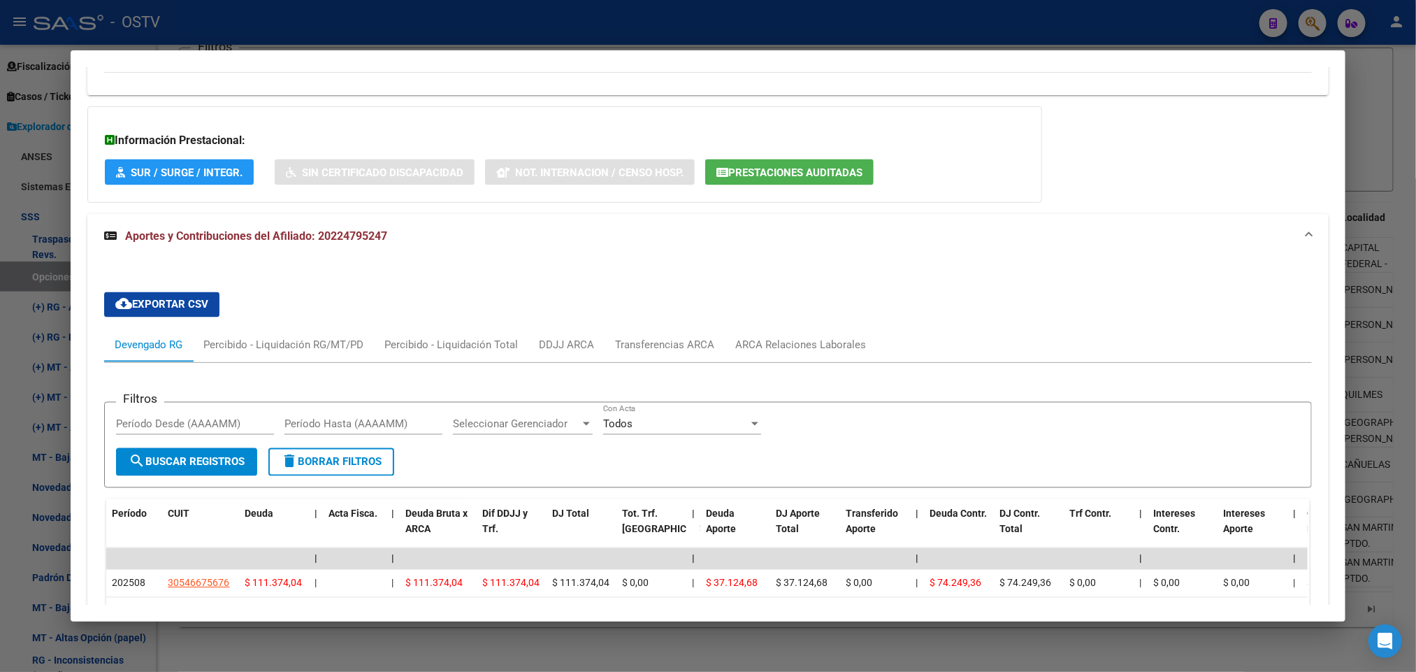
scroll to position [1609, 0]
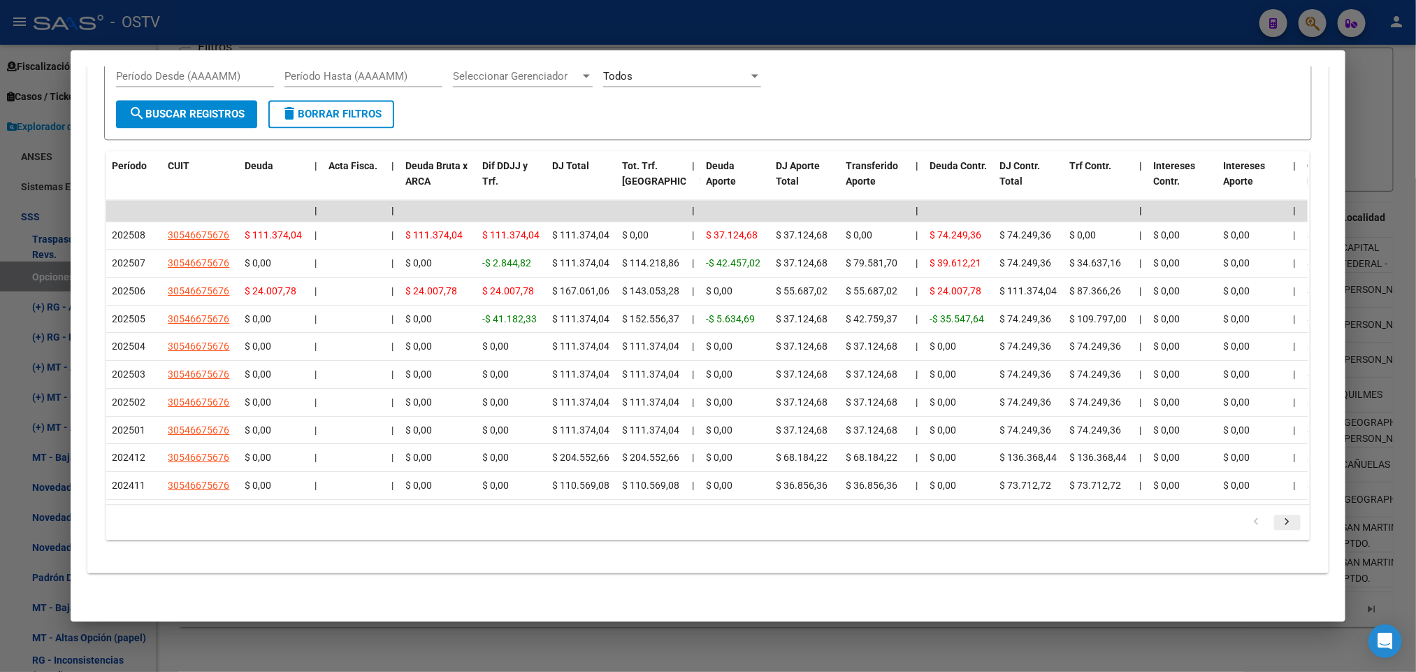
click at [1279, 524] on icon "go to next page" at bounding box center [1288, 523] width 18 height 17
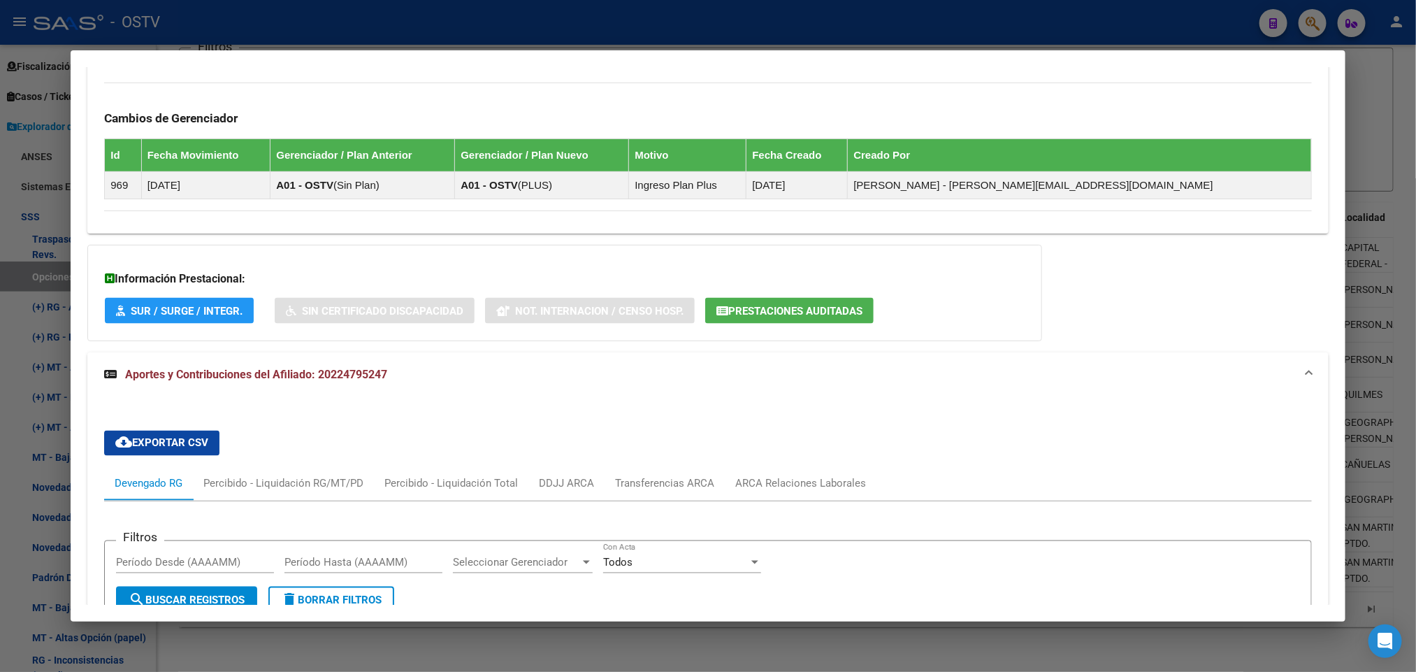
scroll to position [1154, 0]
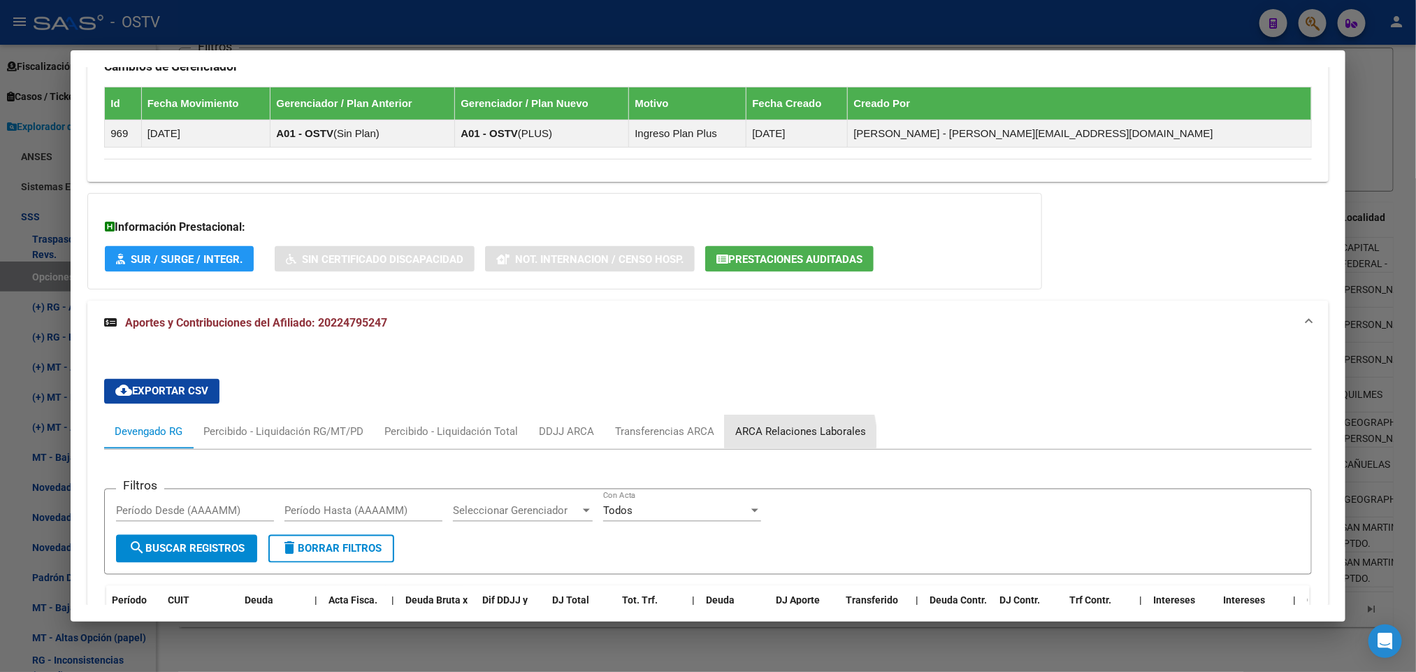
click at [770, 440] on div "ARCA Relaciones Laborales" at bounding box center [800, 431] width 131 height 15
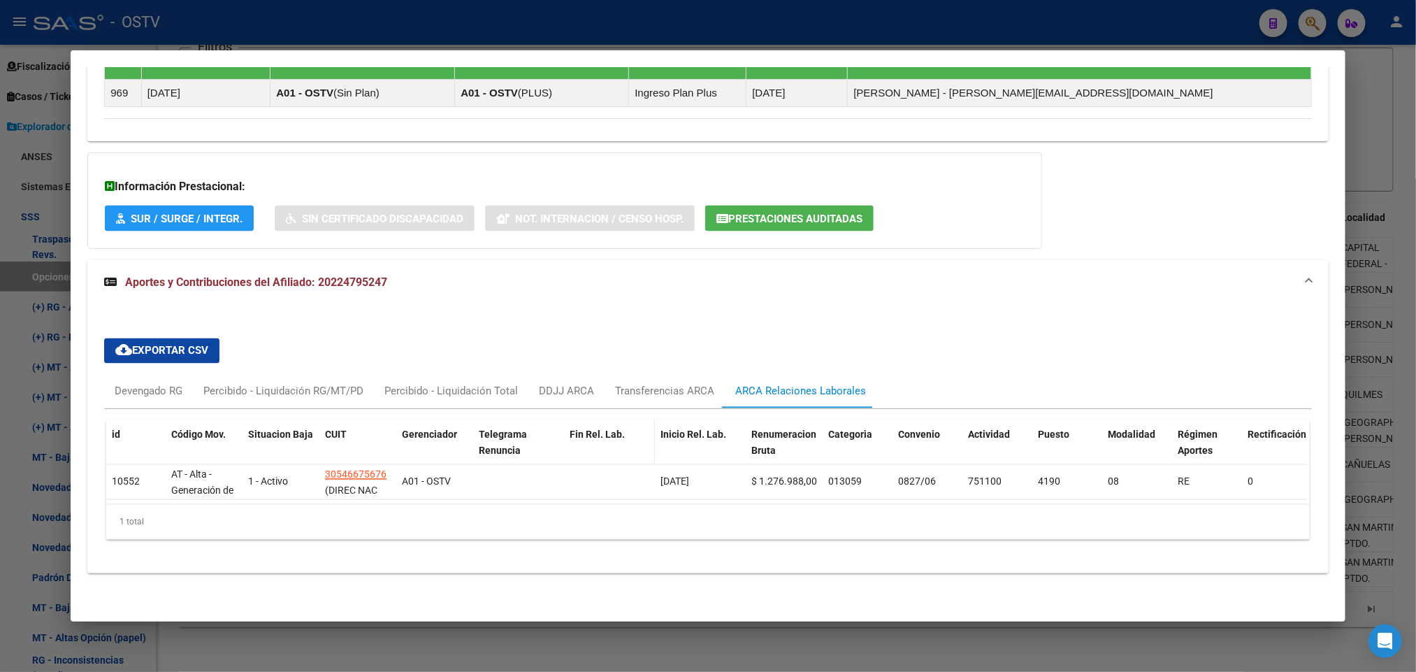
scroll to position [1214, 0]
click at [642, 384] on div "Transferencias ARCA" at bounding box center [664, 391] width 99 height 15
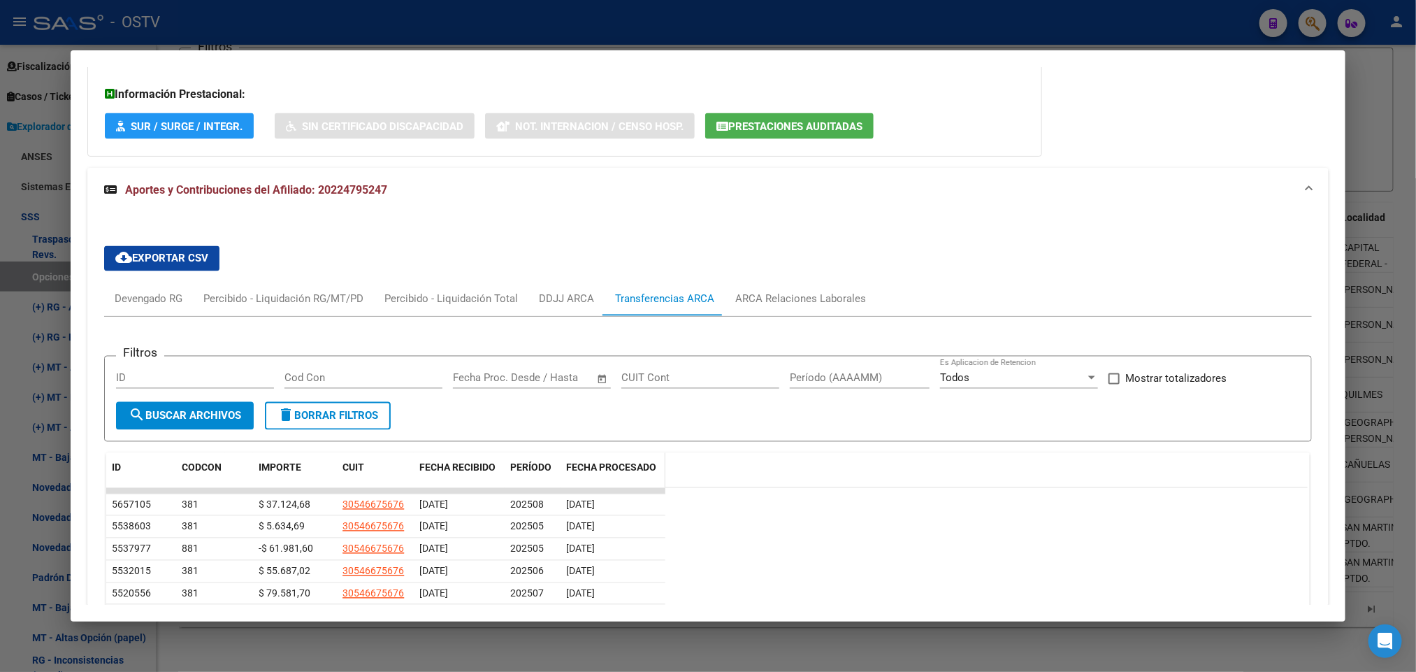
scroll to position [1511, 0]
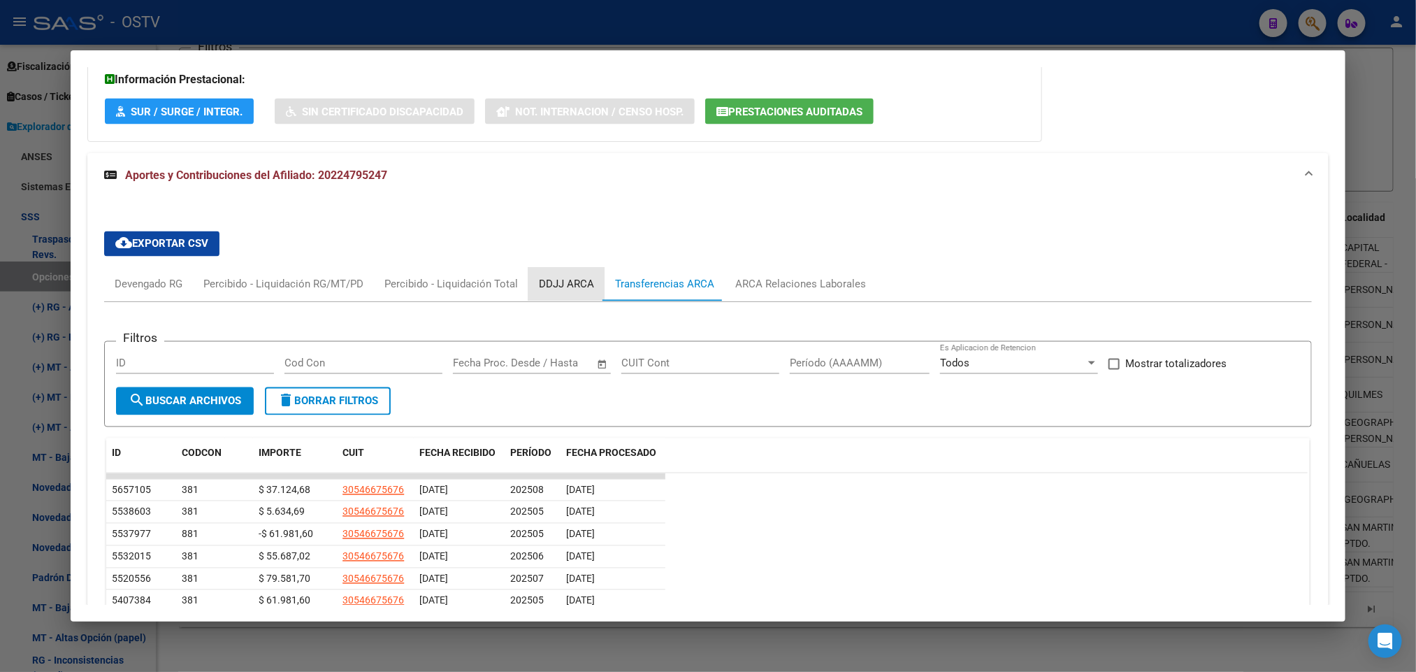
click at [552, 284] on div "DDJJ ARCA" at bounding box center [566, 284] width 55 height 15
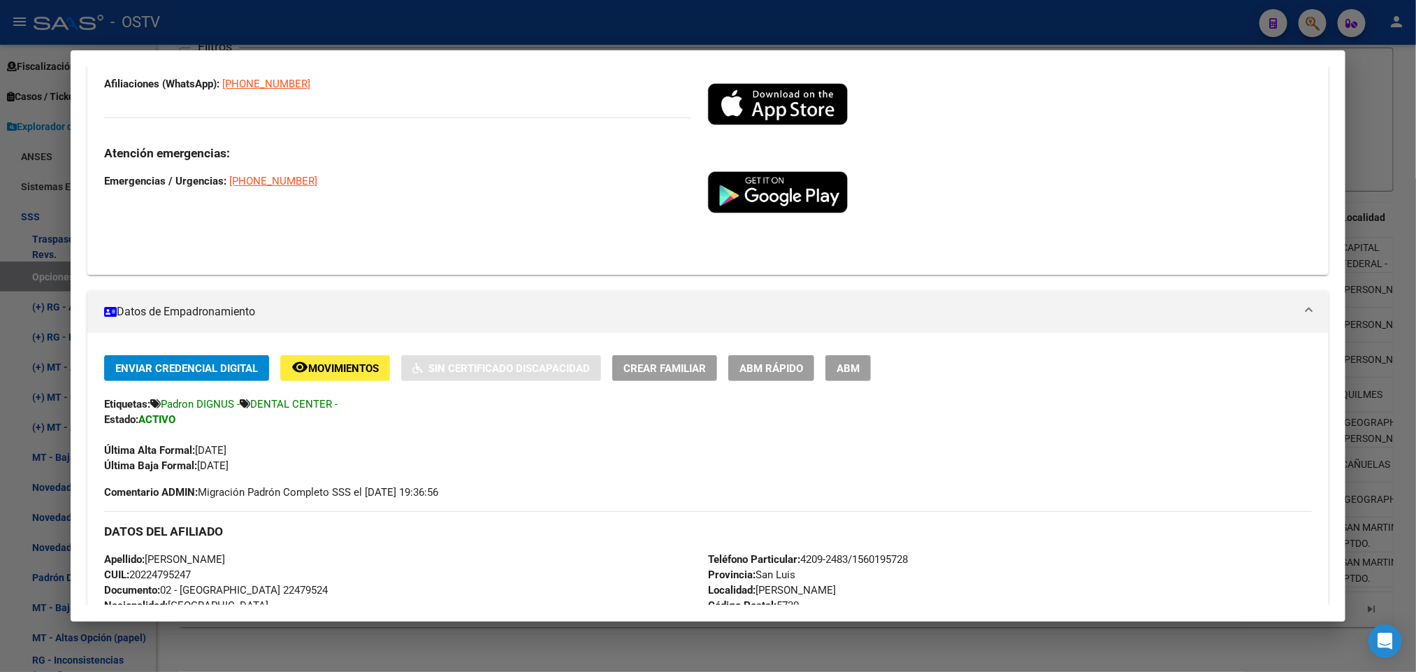
scroll to position [315, 0]
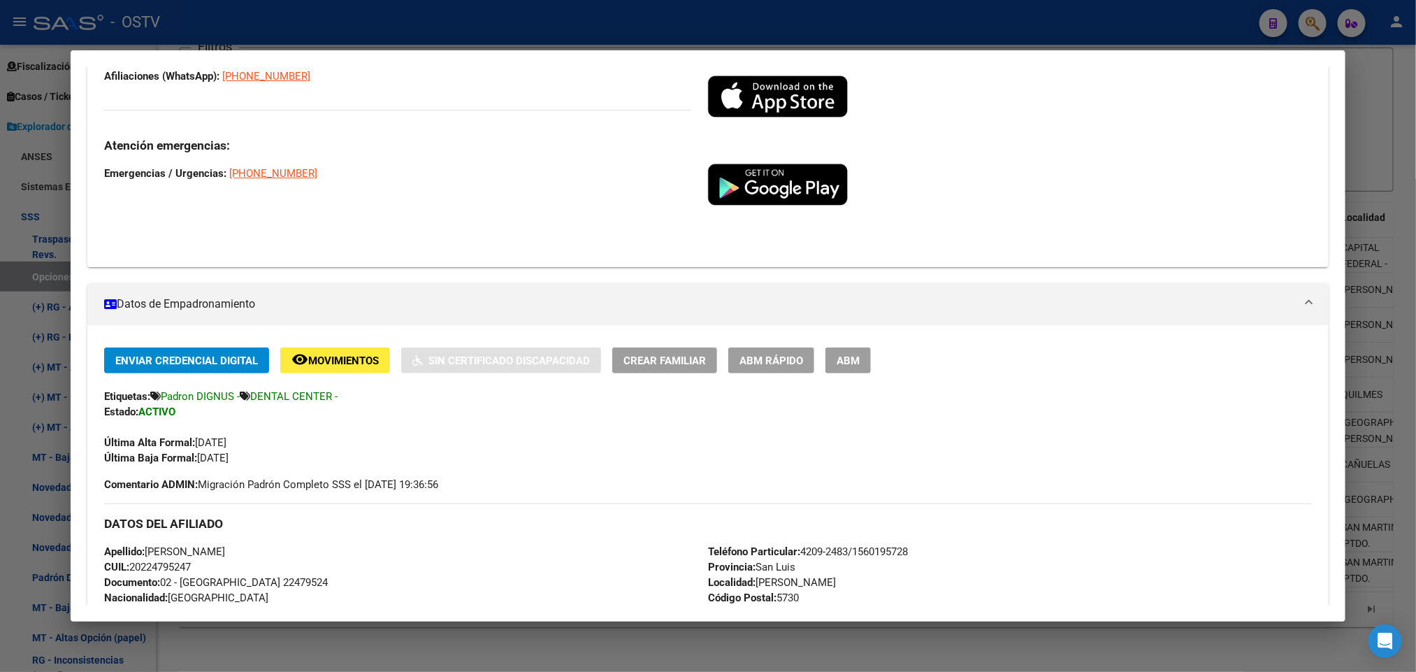
click at [346, 354] on span "Movimientos" at bounding box center [343, 360] width 71 height 13
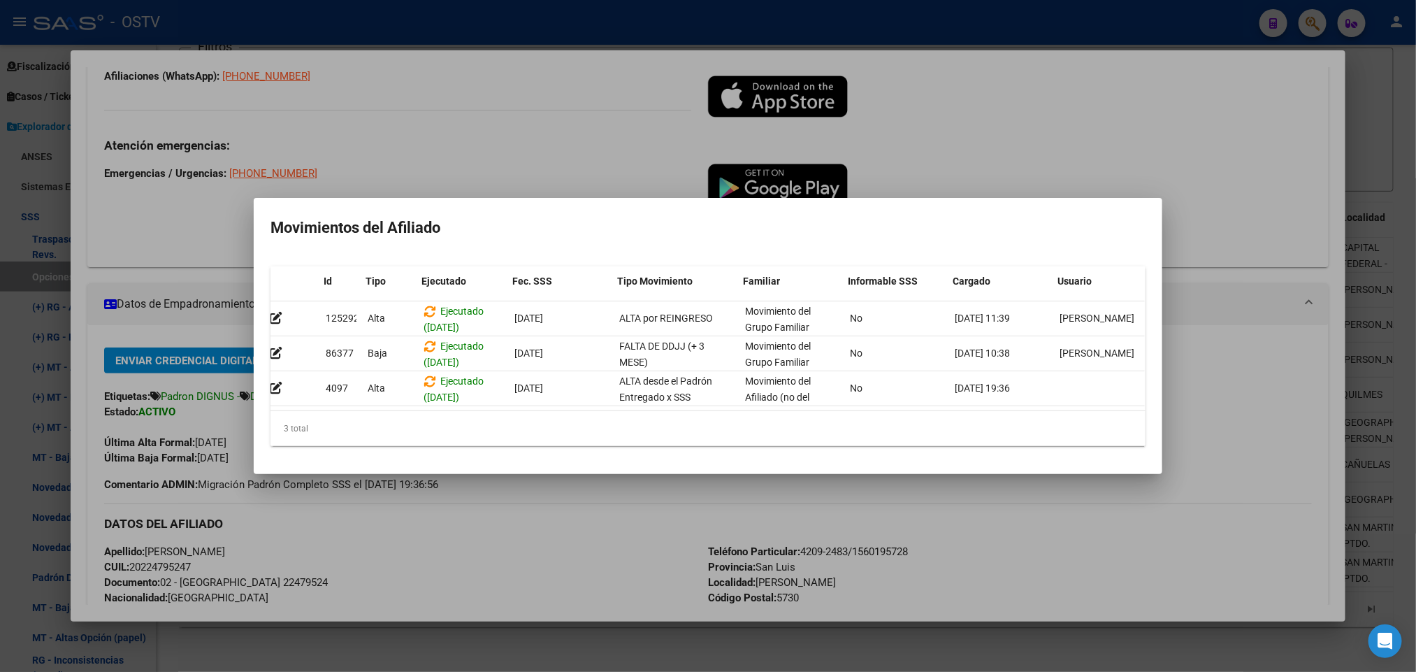
scroll to position [0, 0]
click at [178, 231] on div at bounding box center [708, 336] width 1416 height 672
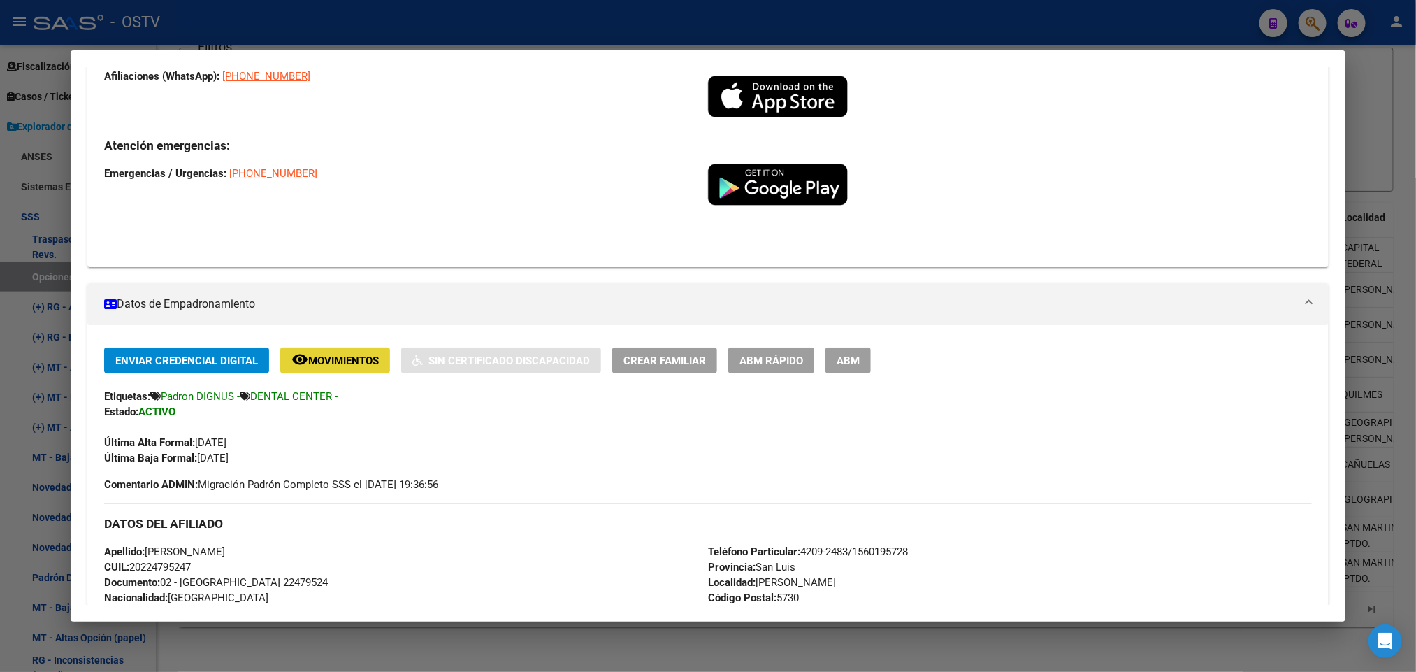
click at [344, 363] on span "Movimientos" at bounding box center [343, 360] width 71 height 13
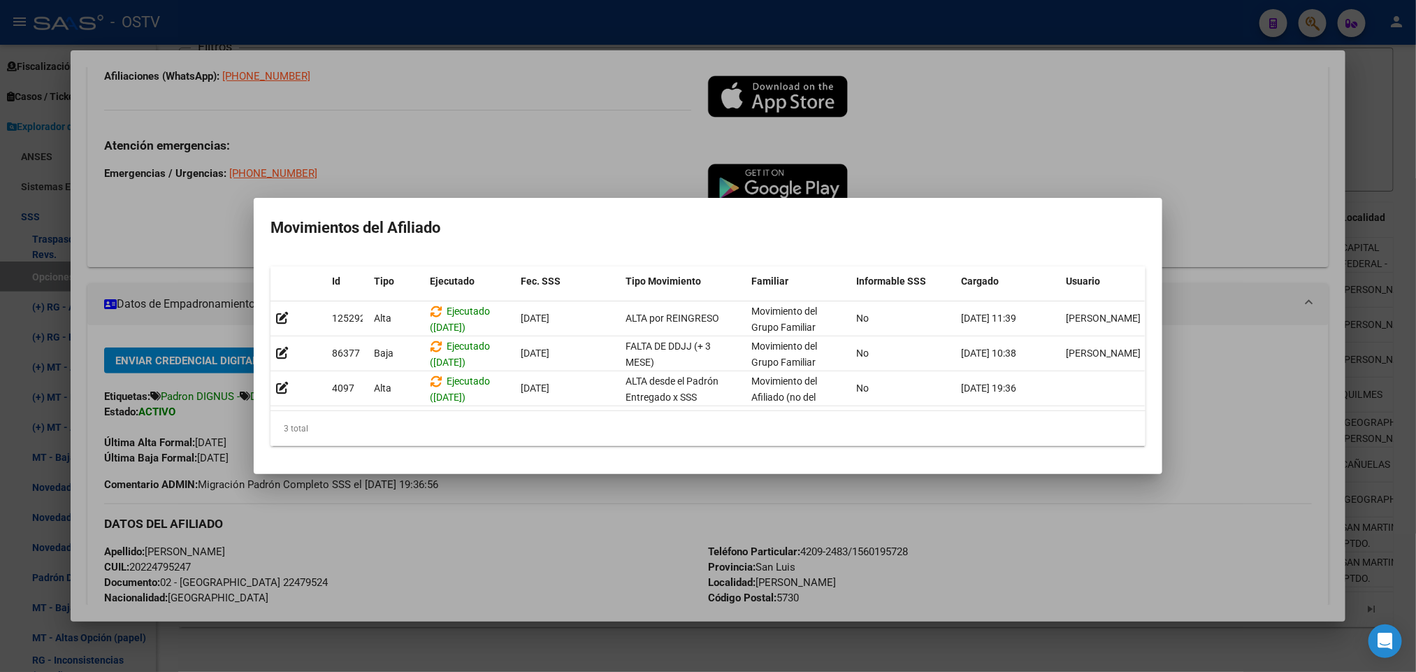
click at [203, 223] on div at bounding box center [708, 336] width 1416 height 672
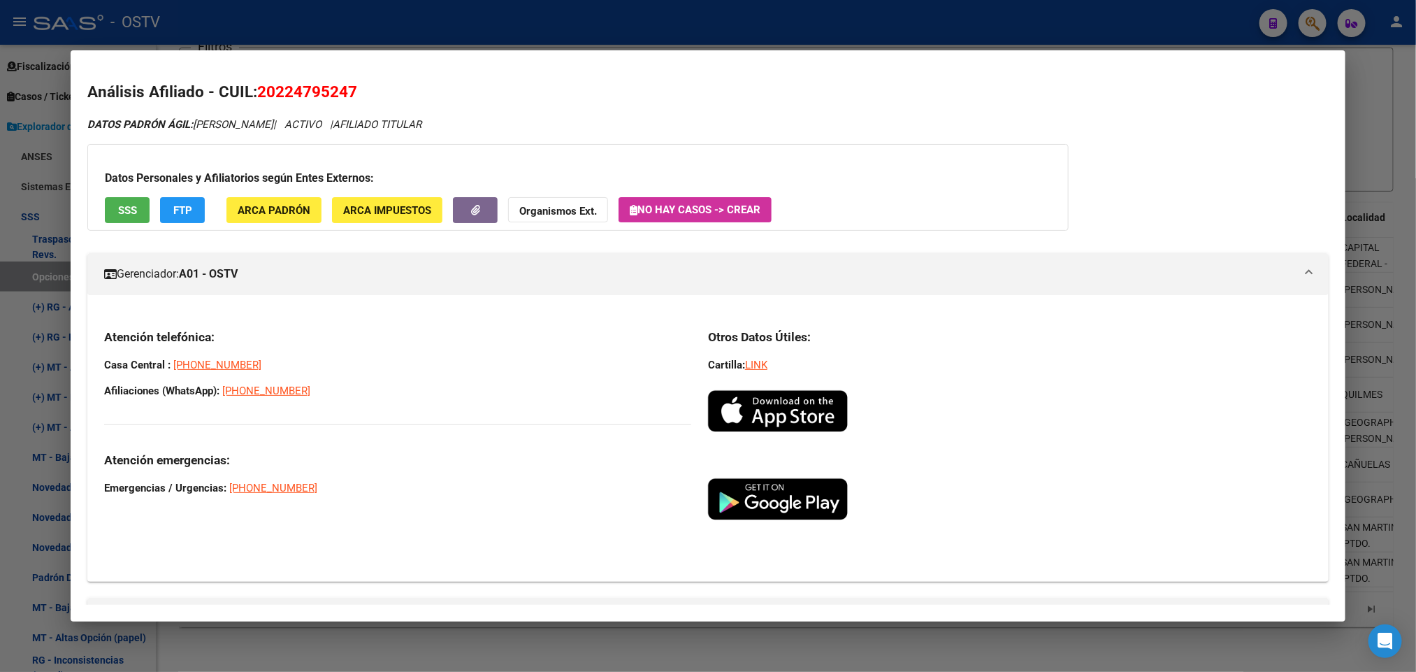
click at [176, 206] on span "FTP" at bounding box center [182, 210] width 19 height 13
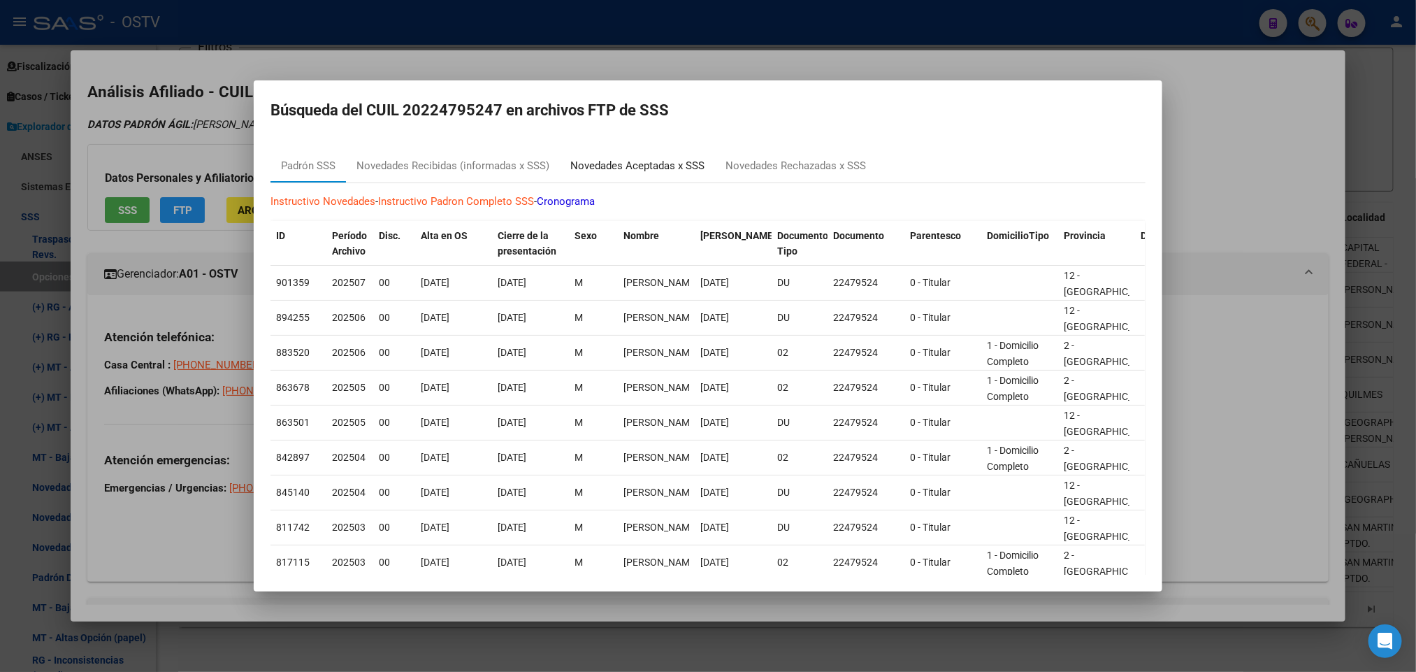
click at [668, 162] on div "Novedades Aceptadas x SSS" at bounding box center [637, 166] width 134 height 16
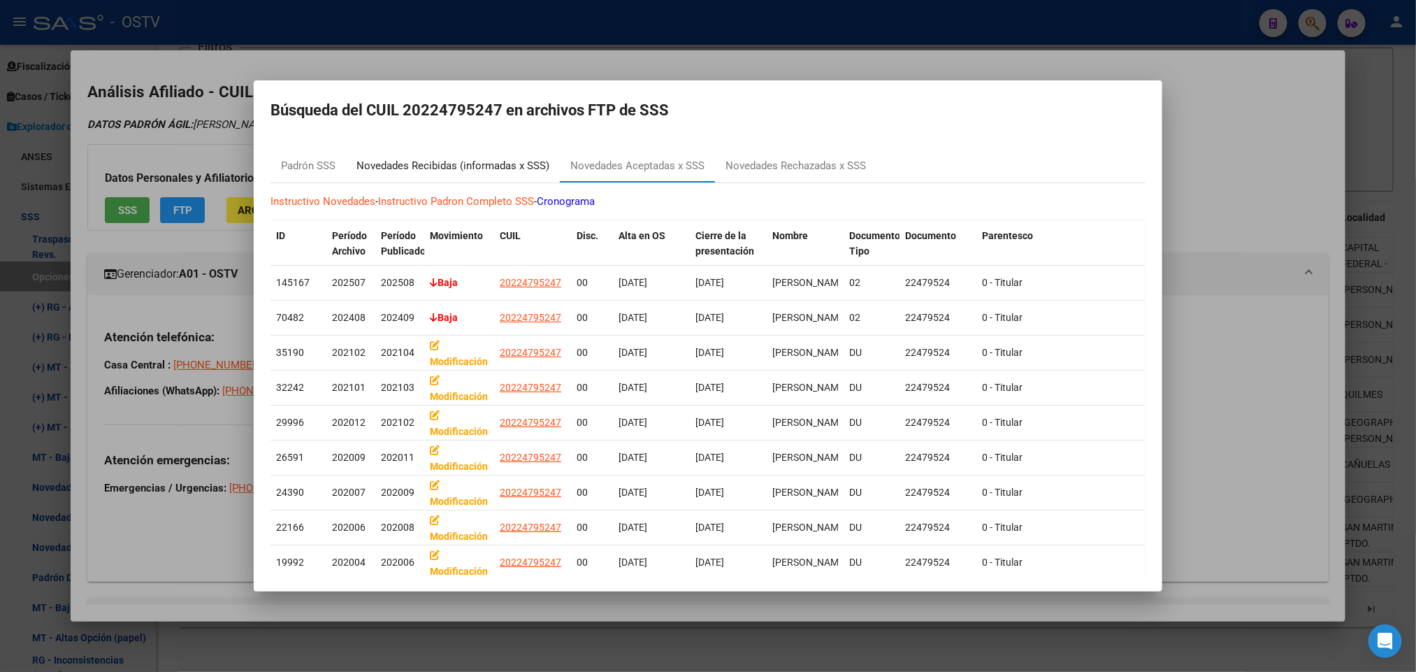
click at [473, 172] on div "Novedades Recibidas (informadas x SSS)" at bounding box center [453, 166] width 193 height 16
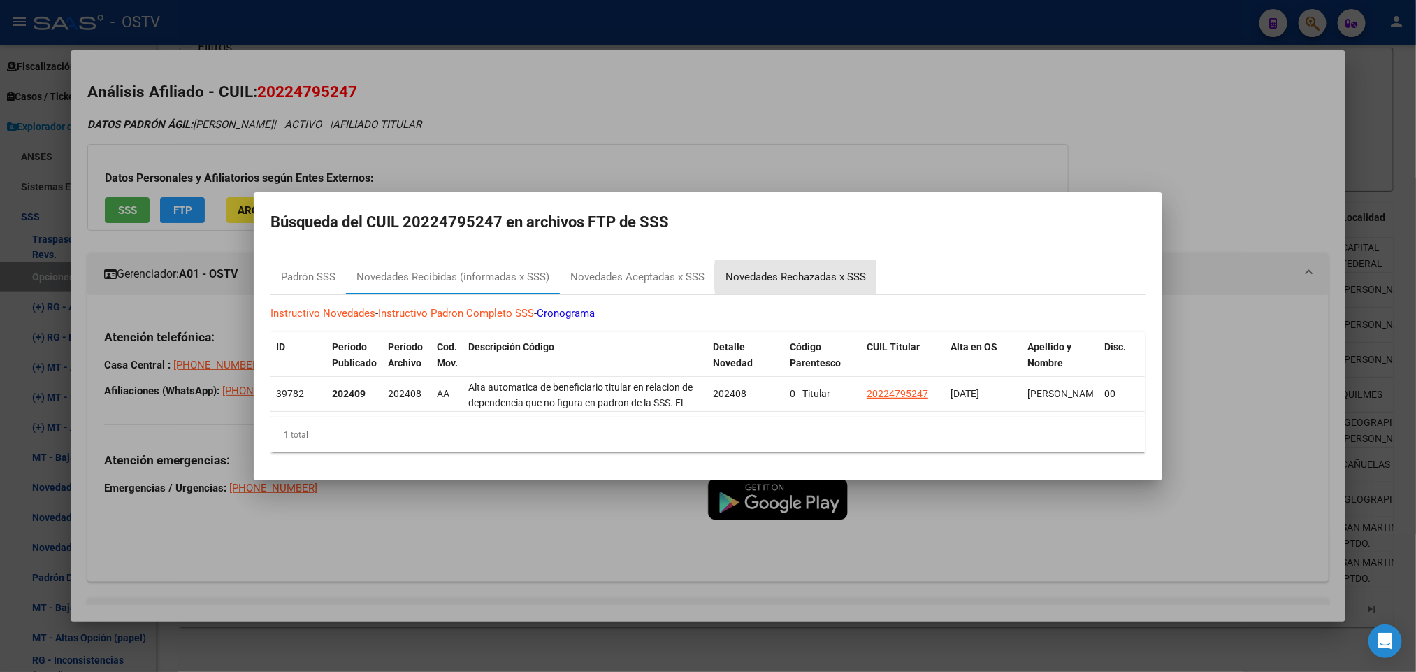
click at [812, 269] on div "Novedades Rechazadas x SSS" at bounding box center [796, 277] width 141 height 16
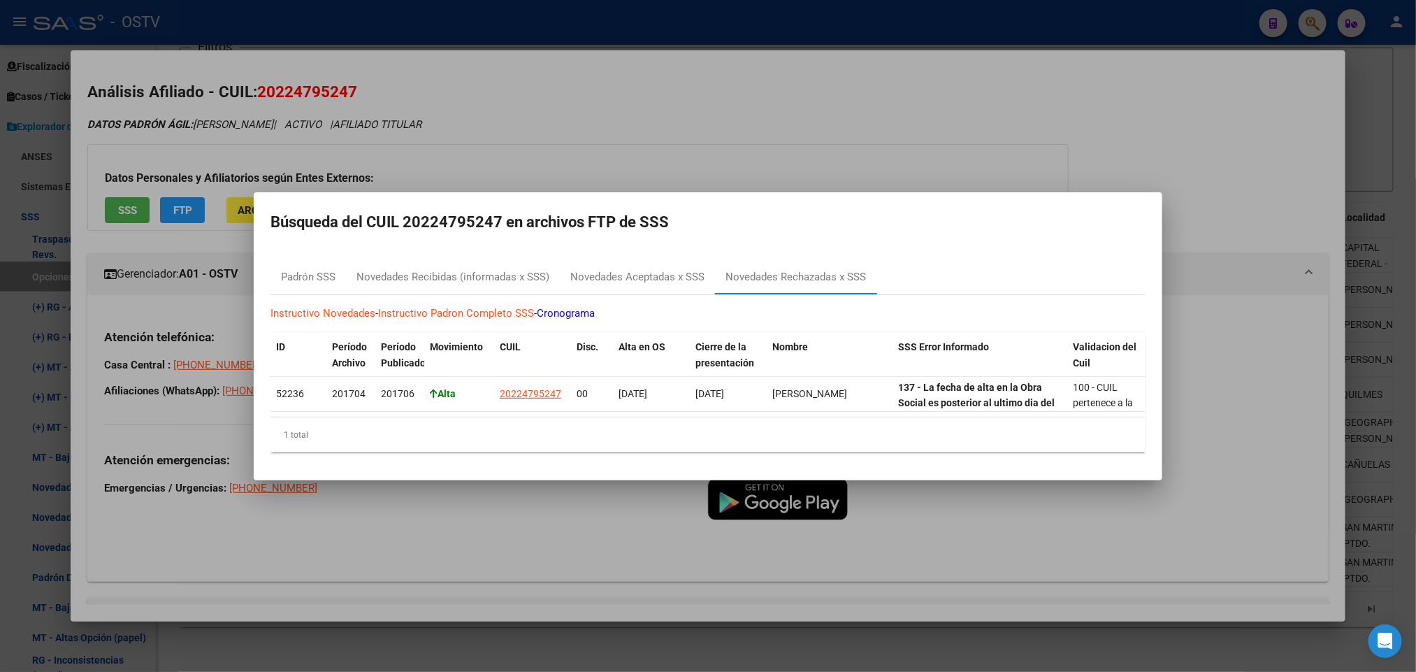
click at [143, 292] on div at bounding box center [708, 336] width 1416 height 672
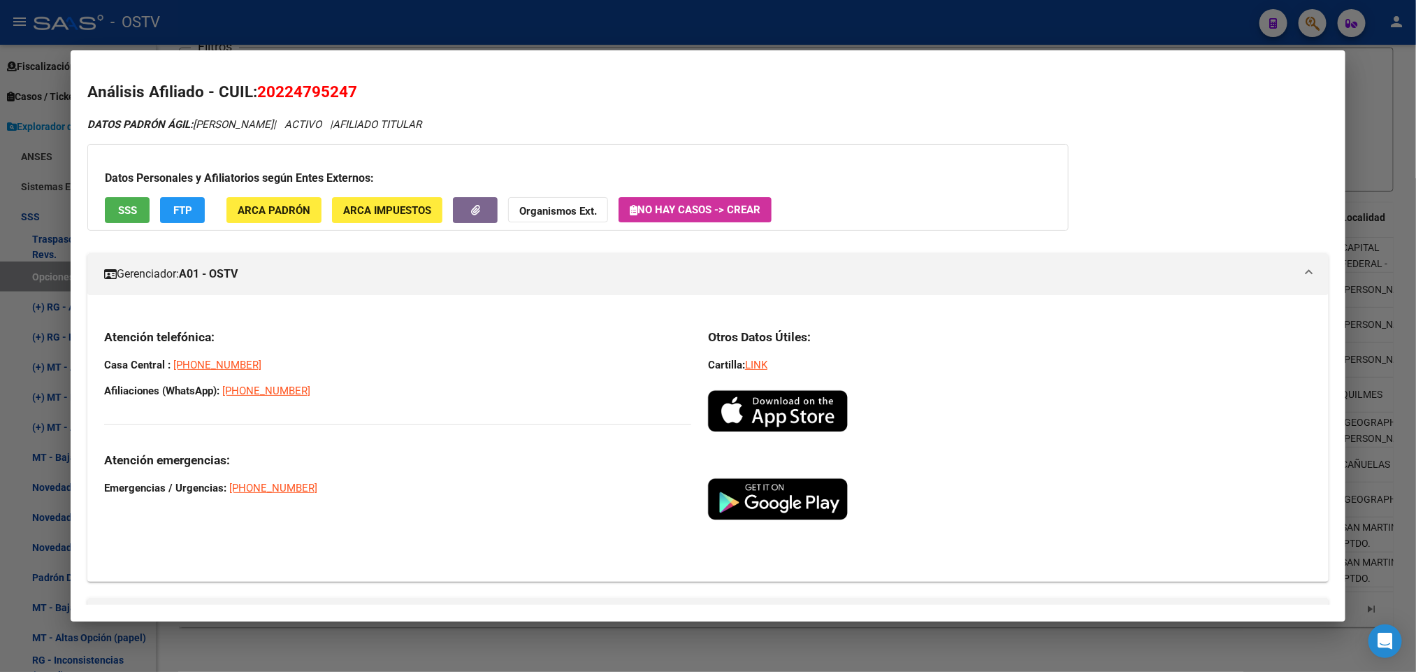
click at [308, 263] on mat-expansion-panel-header "Gerenciador: A01 - OSTV" at bounding box center [707, 274] width 1241 height 42
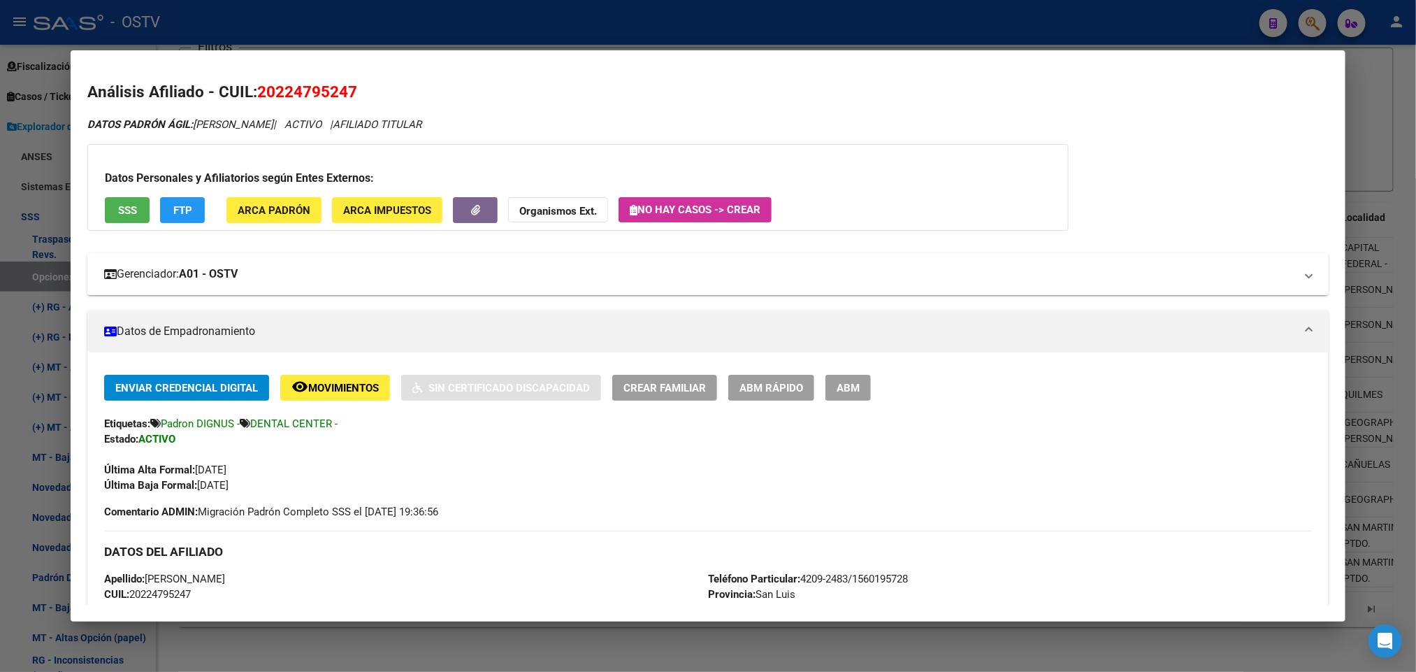
click at [308, 263] on mat-expansion-panel-header "Gerenciador: A01 - OSTV" at bounding box center [707, 274] width 1241 height 42
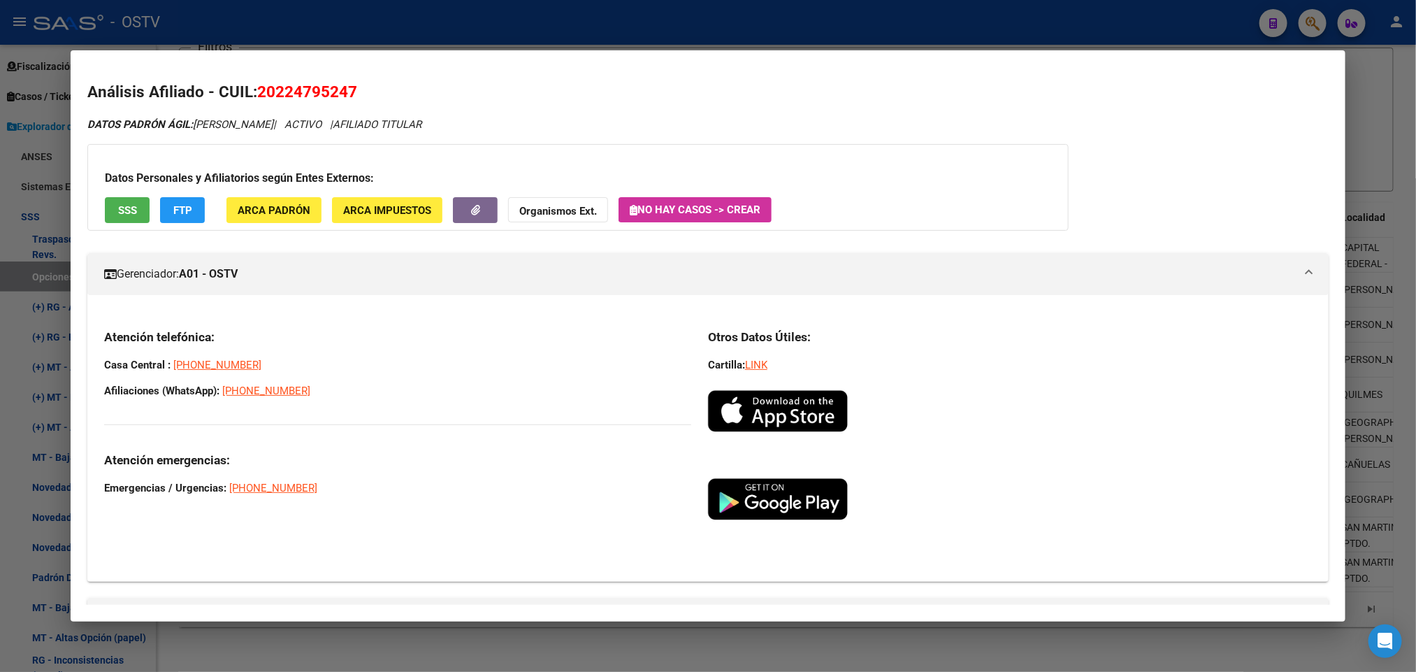
click at [166, 256] on mat-expansion-panel-header "Gerenciador: A01 - OSTV" at bounding box center [707, 274] width 1241 height 42
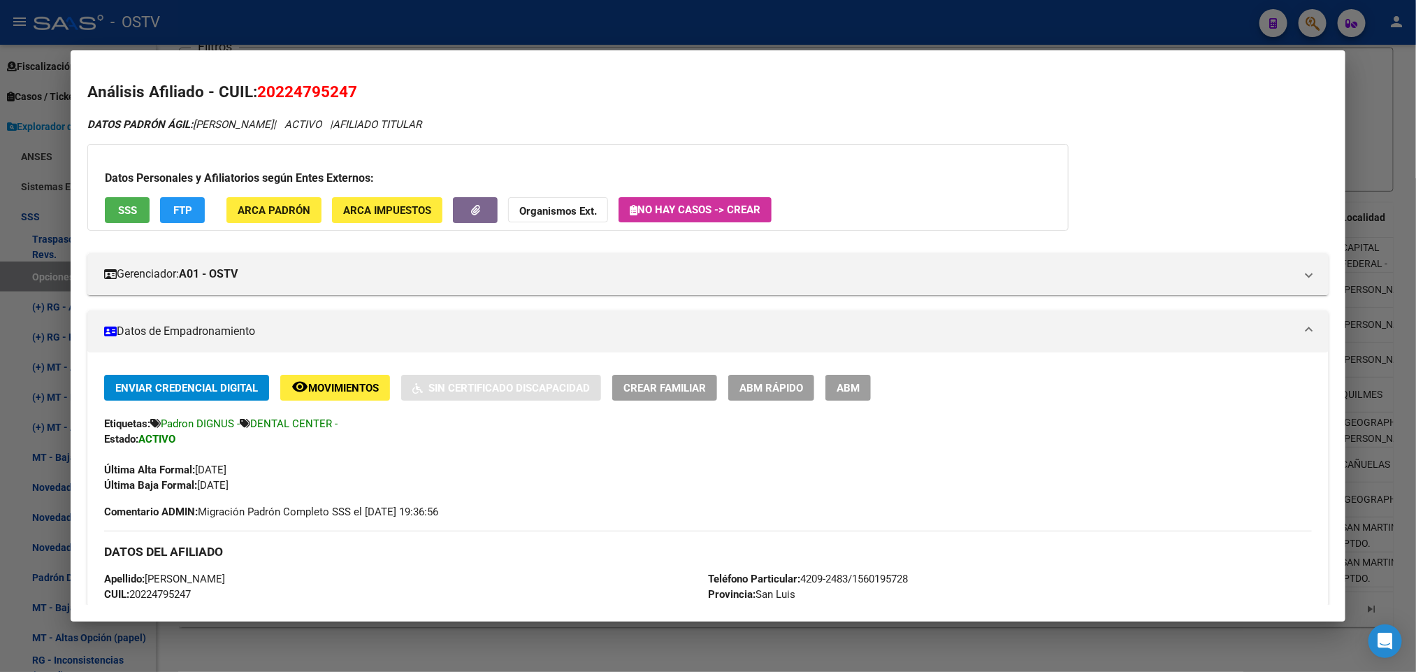
drag, startPoint x: 354, startPoint y: 124, endPoint x: 311, endPoint y: 122, distance: 43.4
click at [311, 122] on icon "DATOS PADRÓN ÁGIL: [PERSON_NAME] | ACTIVO | AFILIADO TITULAR" at bounding box center [254, 124] width 334 height 13
click at [127, 204] on span "SSS" at bounding box center [127, 210] width 19 height 13
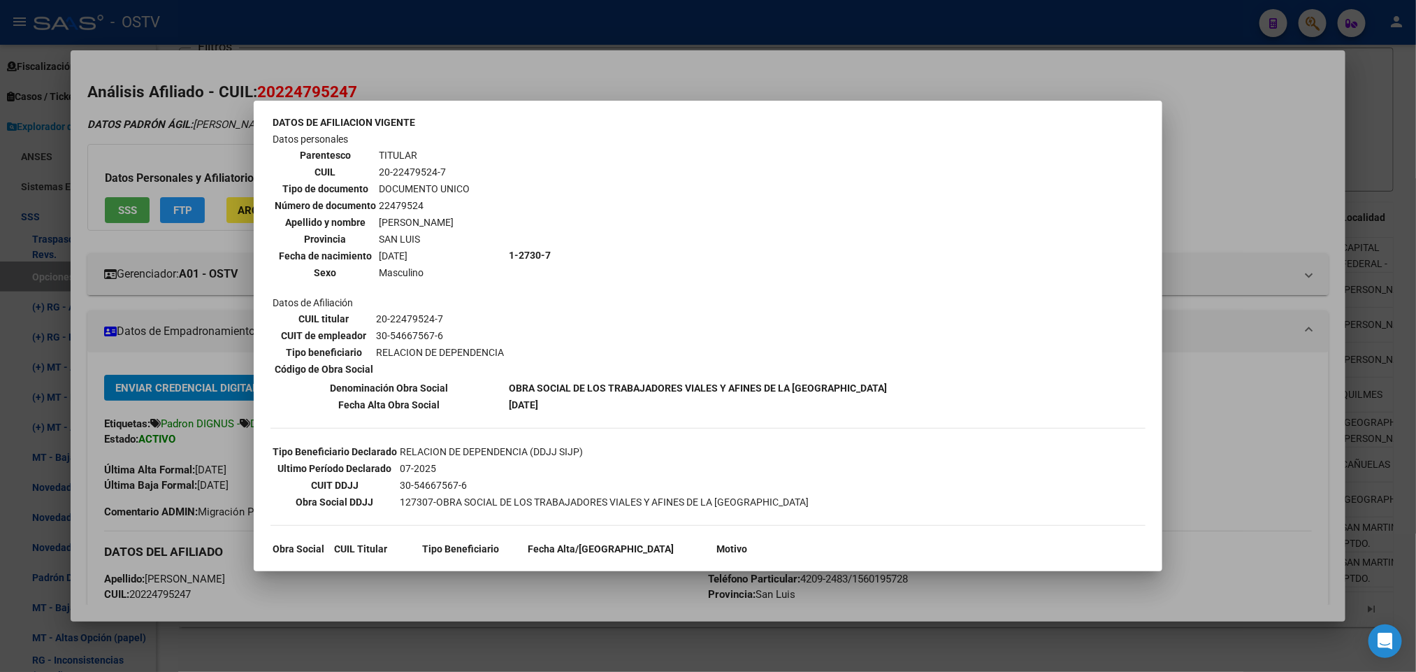
scroll to position [113, 0]
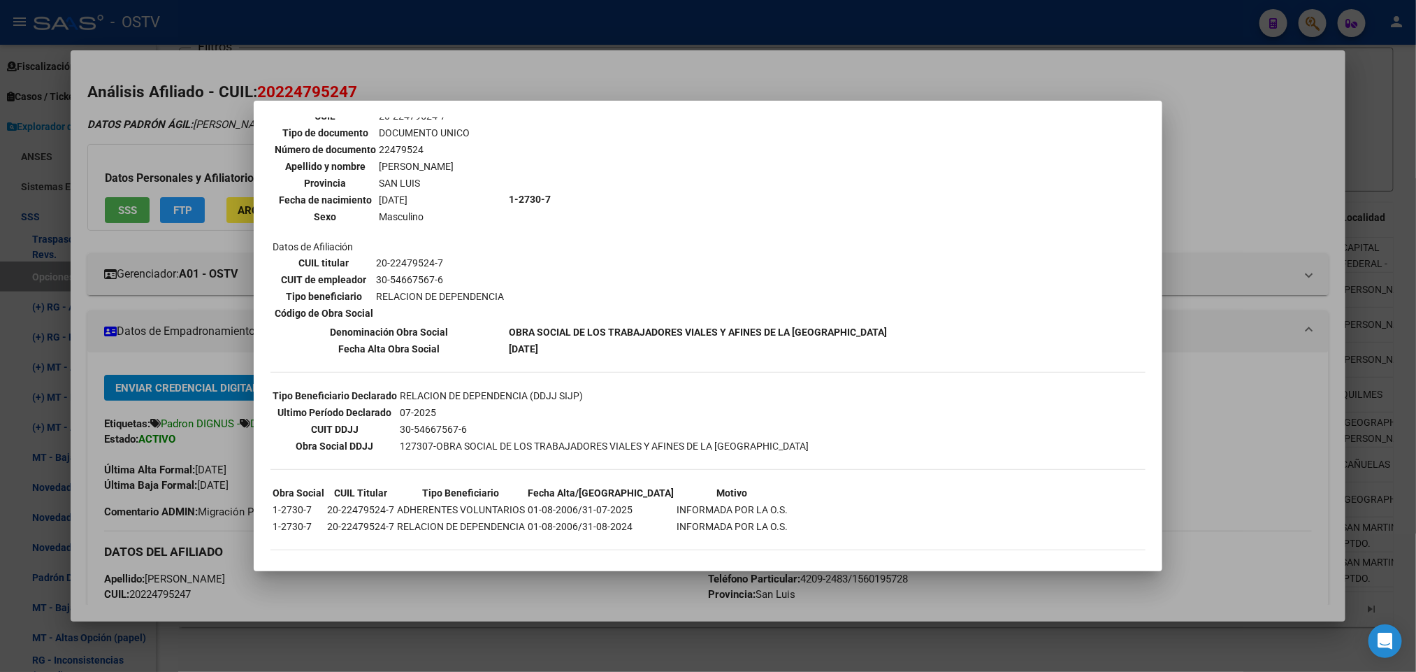
click at [185, 294] on div at bounding box center [708, 336] width 1416 height 672
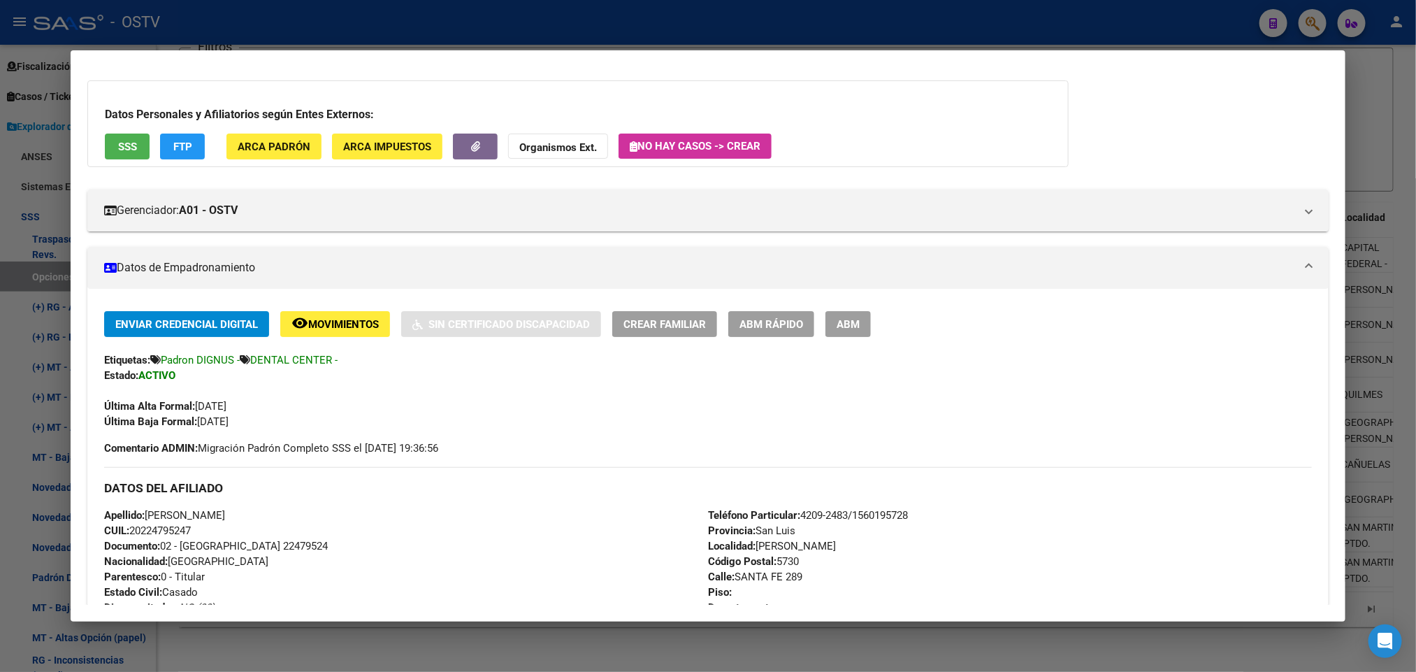
scroll to position [210, 0]
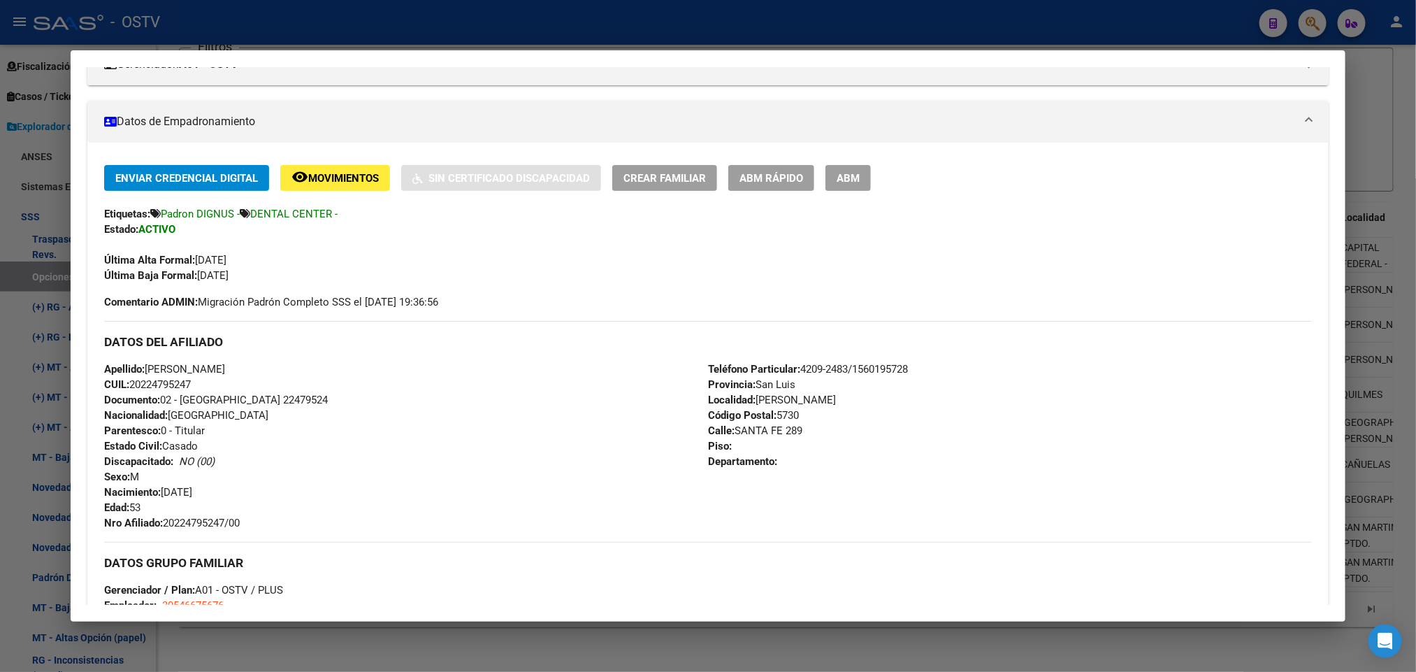
click at [343, 166] on button "remove_red_eye Movimientos" at bounding box center [335, 178] width 110 height 26
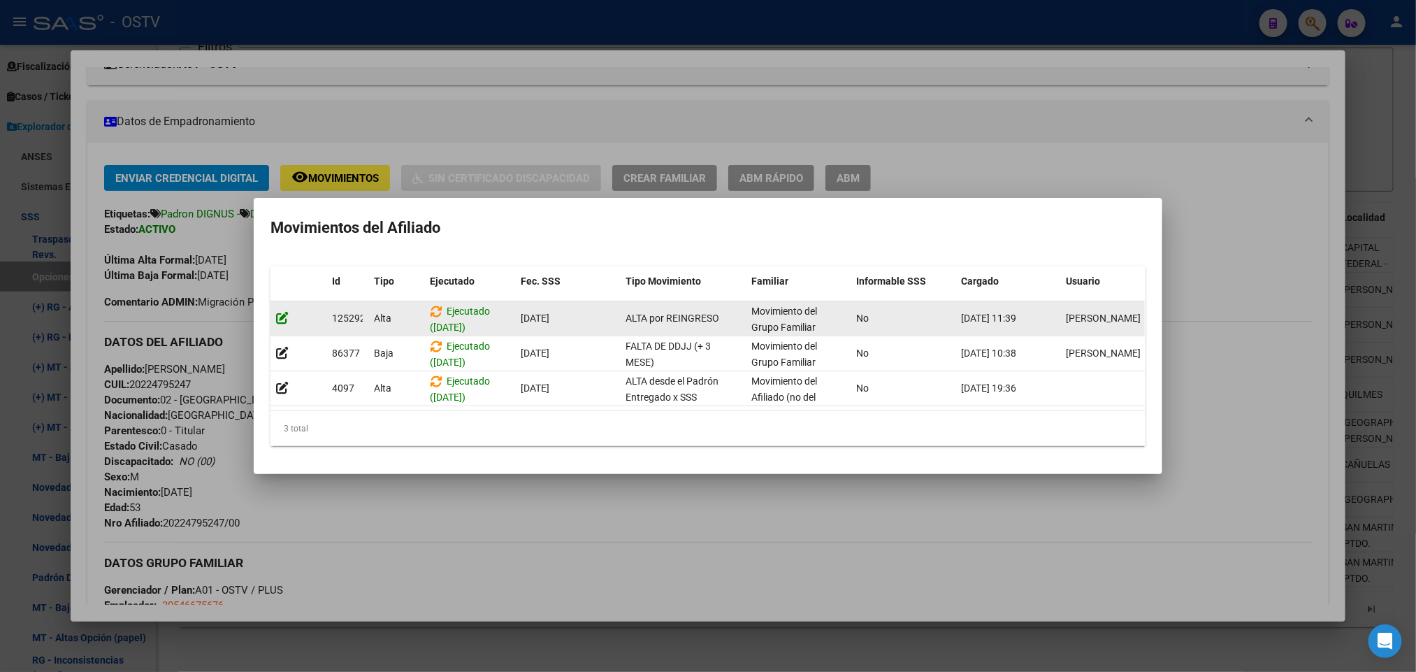
click at [281, 311] on icon at bounding box center [282, 317] width 13 height 13
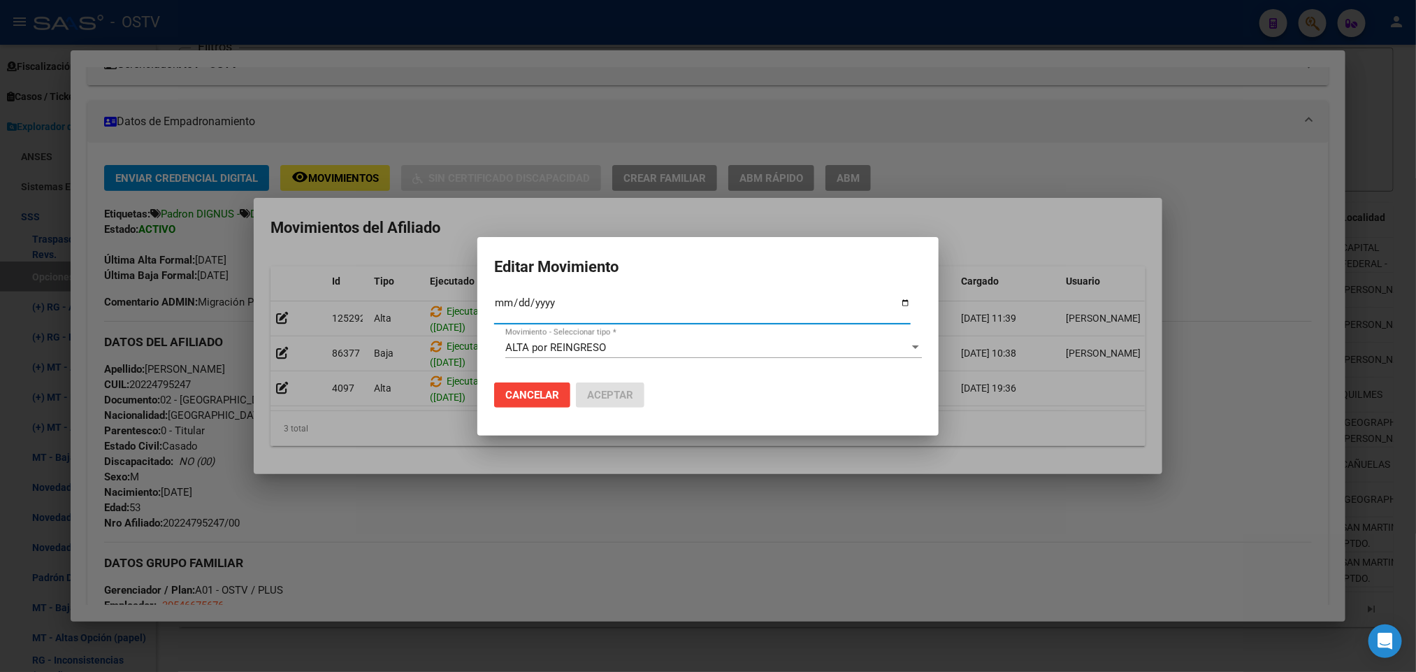
click at [522, 305] on input "[DATE]" at bounding box center [702, 308] width 417 height 22
type input "[DATE]"
click at [619, 398] on span "Aceptar" at bounding box center [610, 395] width 46 height 13
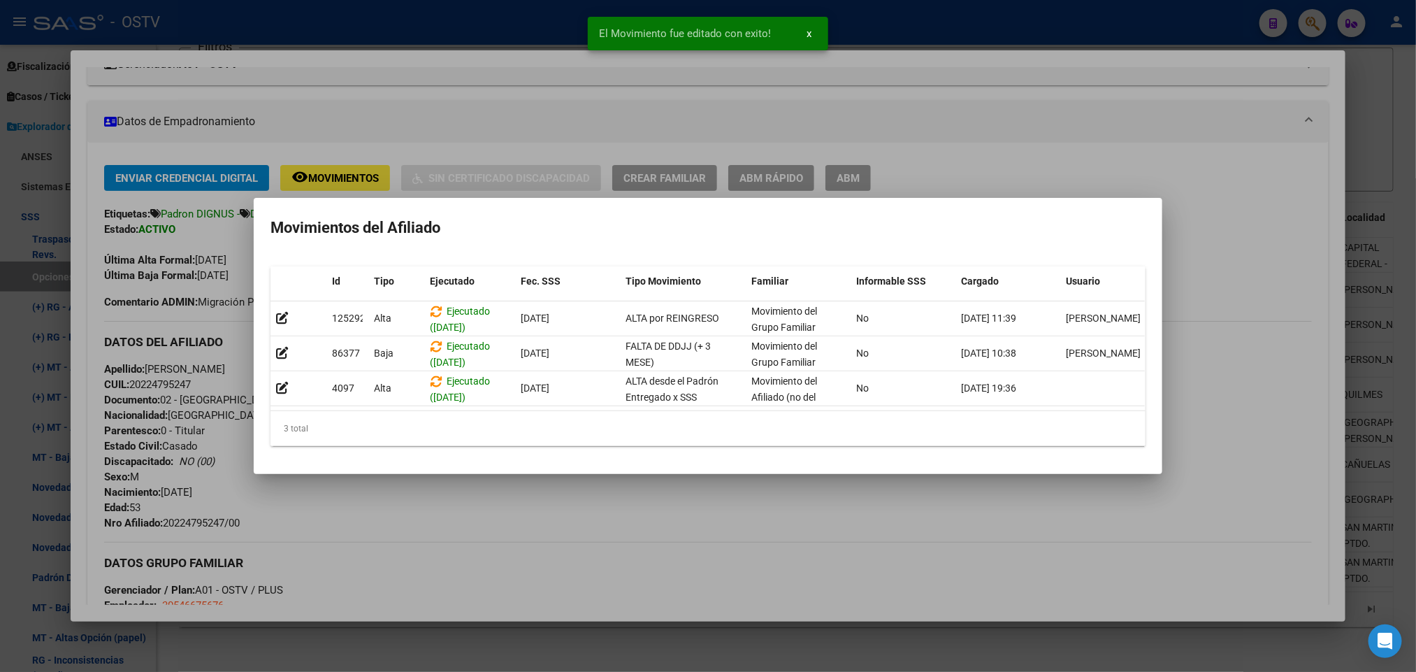
click at [1219, 134] on div at bounding box center [708, 336] width 1416 height 672
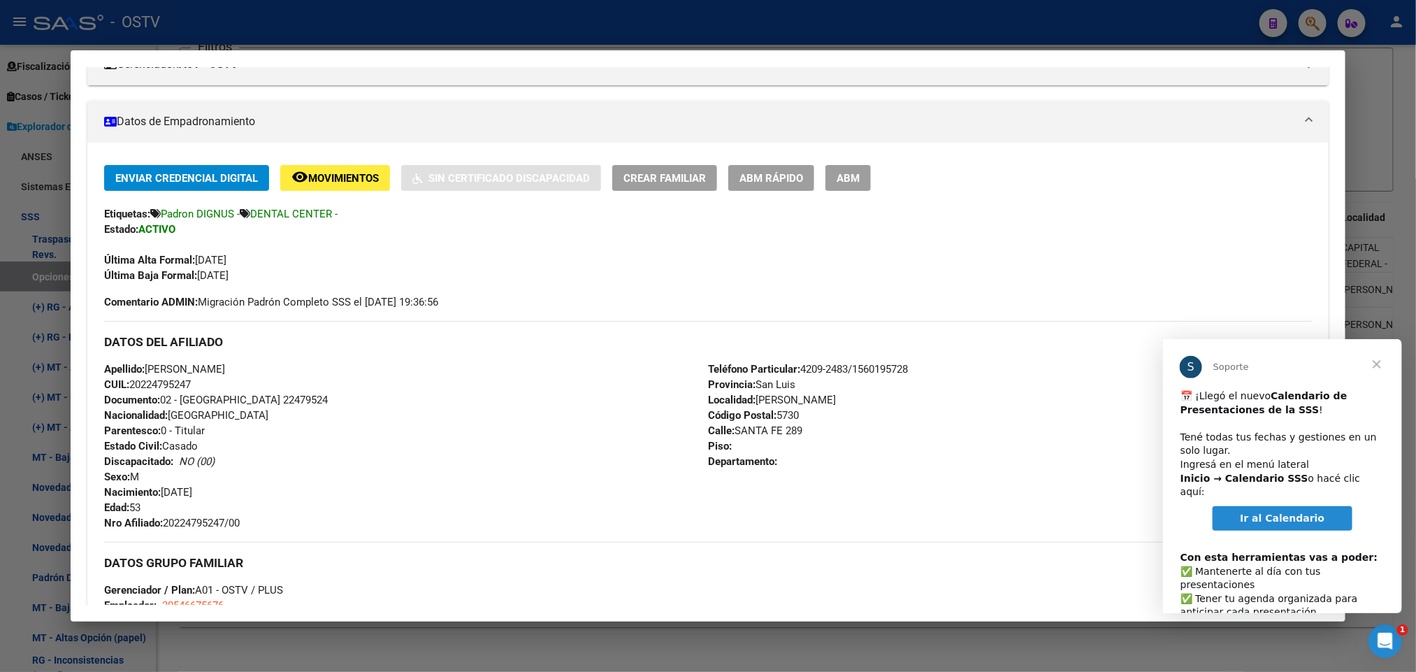
scroll to position [0, 0]
click at [1374, 375] on span "Cerrar" at bounding box center [1376, 363] width 50 height 50
